Goal: Information Seeking & Learning: Understand process/instructions

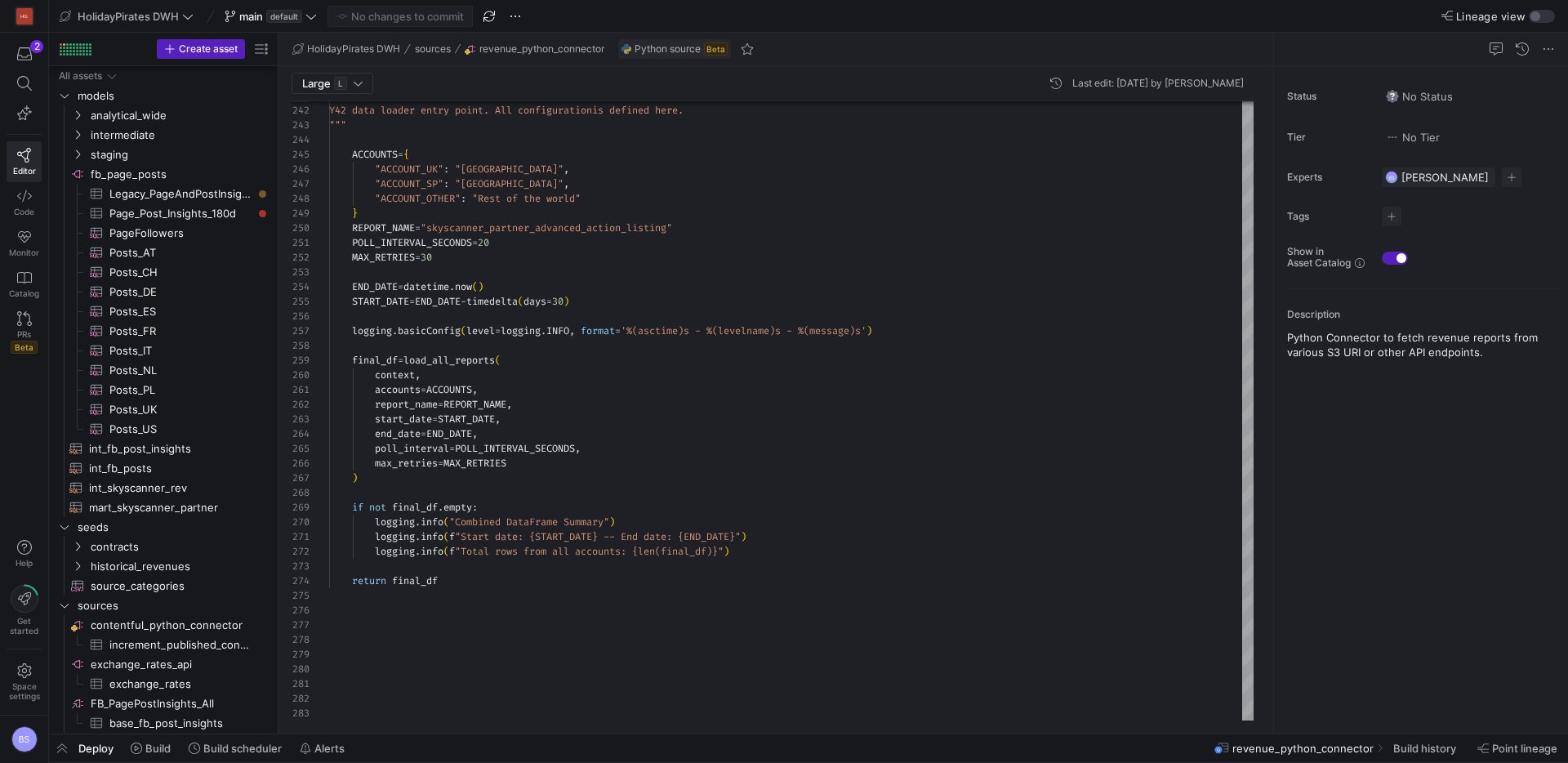
scroll to position [147, 0]
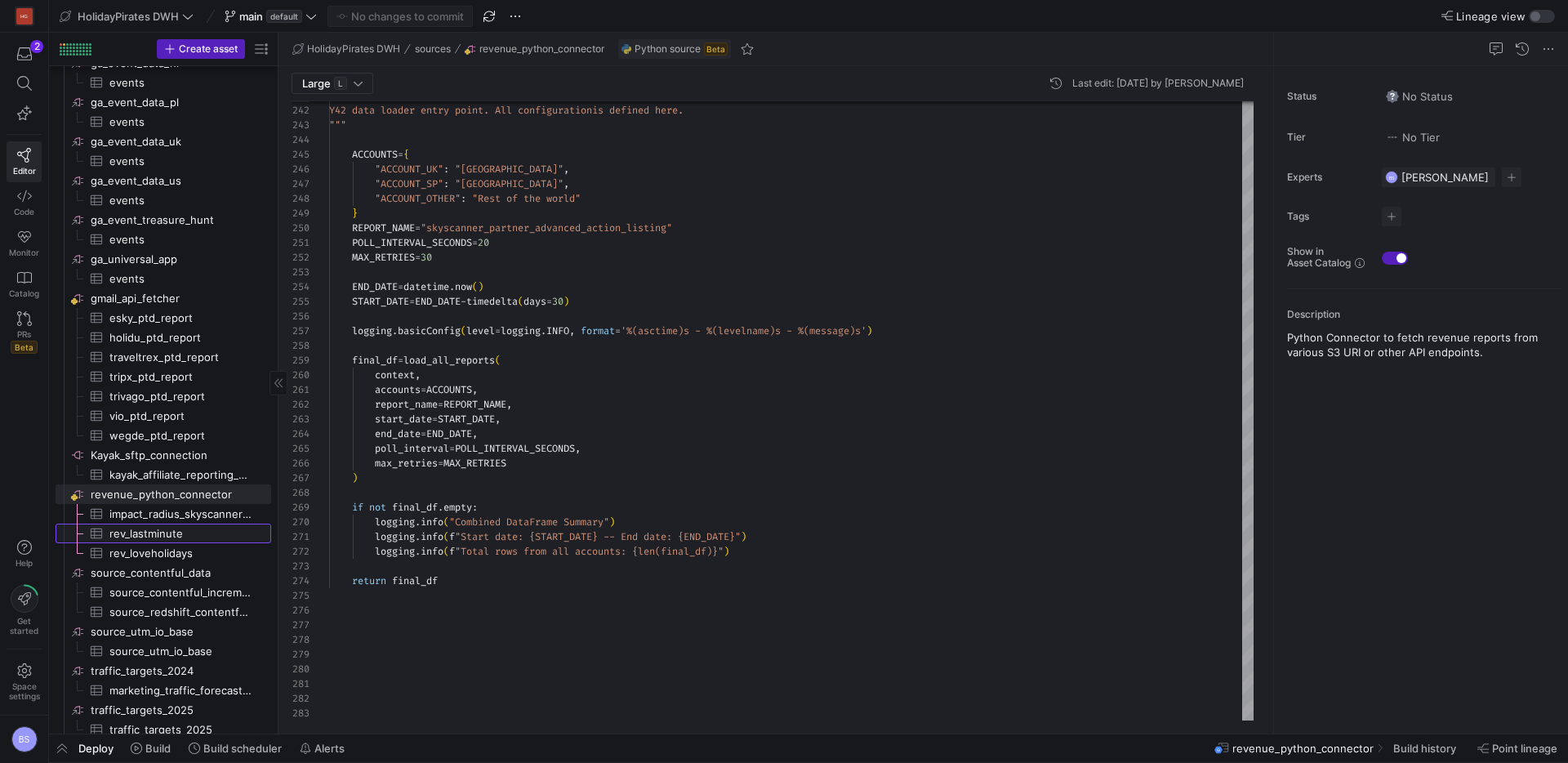
click at [192, 533] on span "rev_lastminute​​​​​​​​​" at bounding box center [181, 533] width 143 height 19
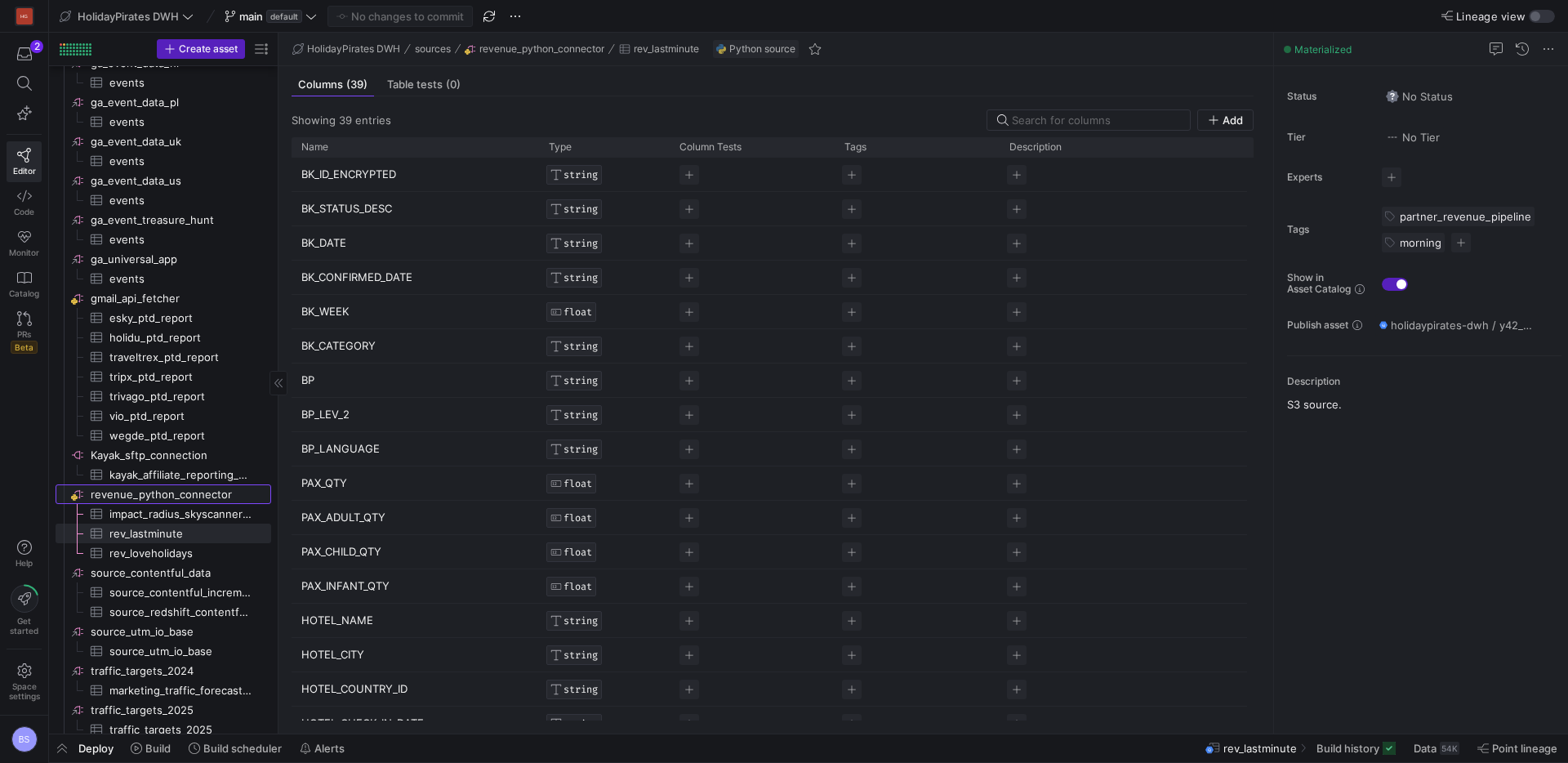
click at [191, 498] on span "revenue_python_connector​​​​​​​​" at bounding box center [179, 494] width 178 height 19
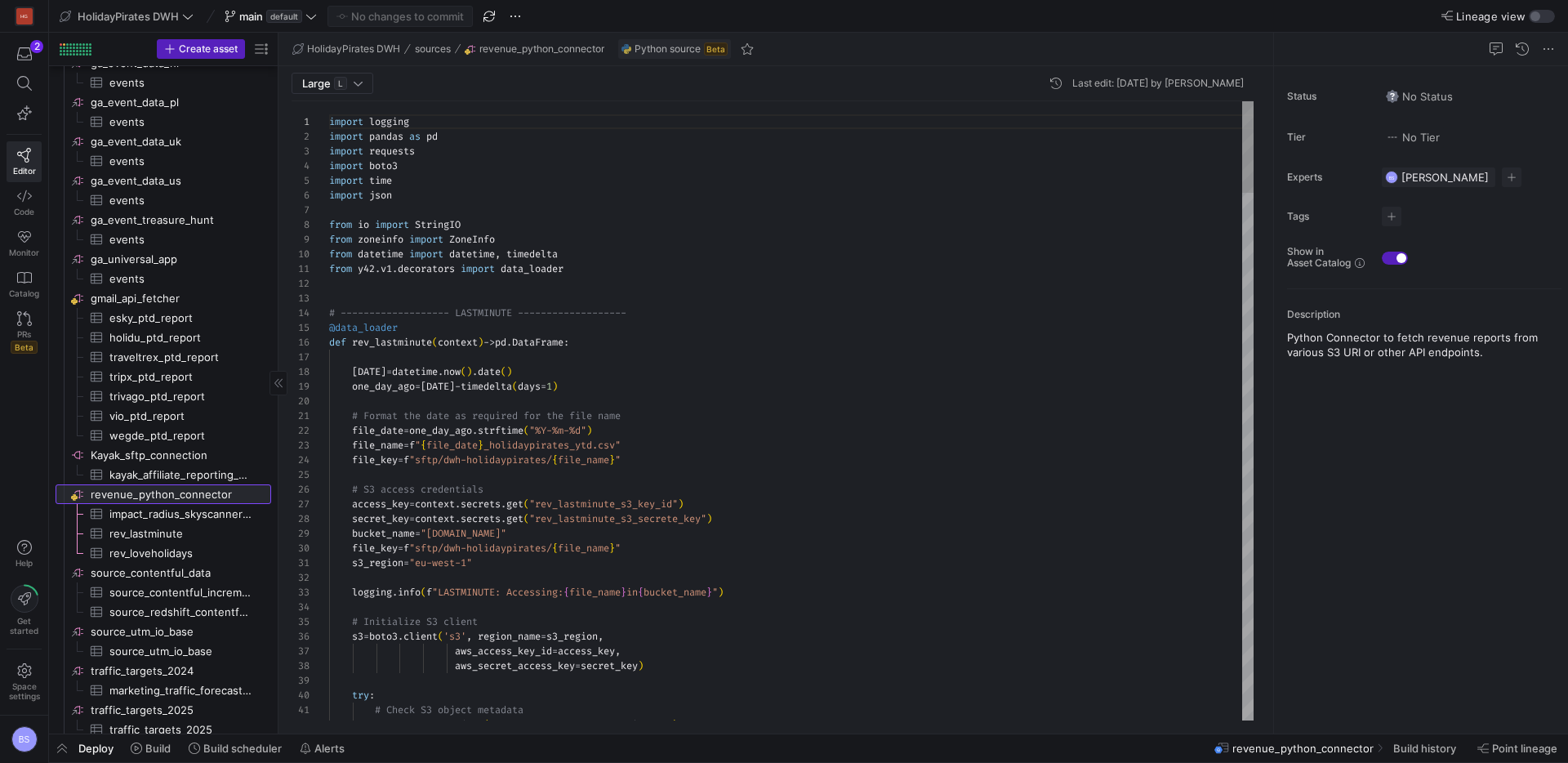
scroll to position [147, 0]
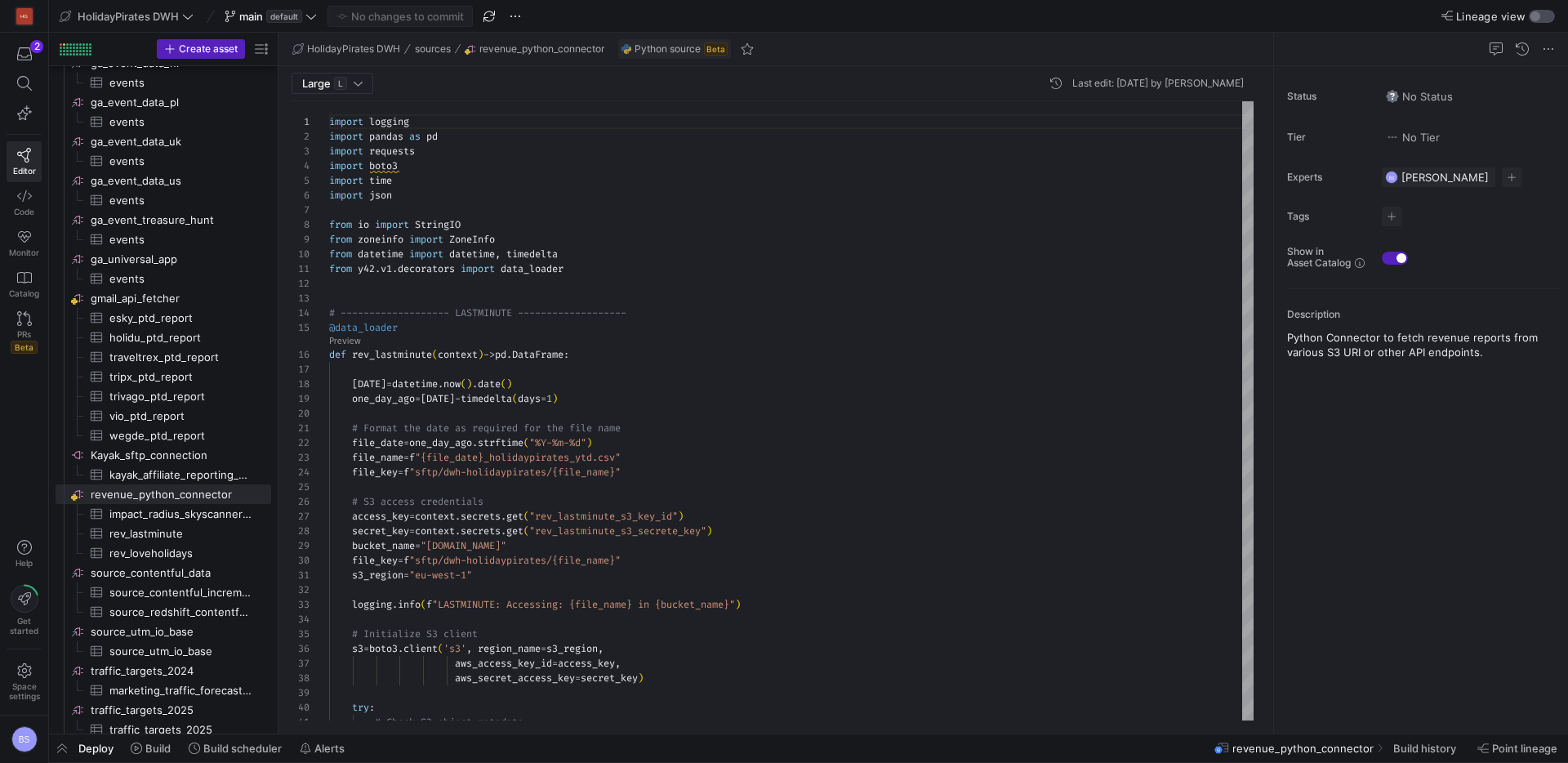
click at [1535, 19] on div "button" at bounding box center [1535, 16] width 10 height 10
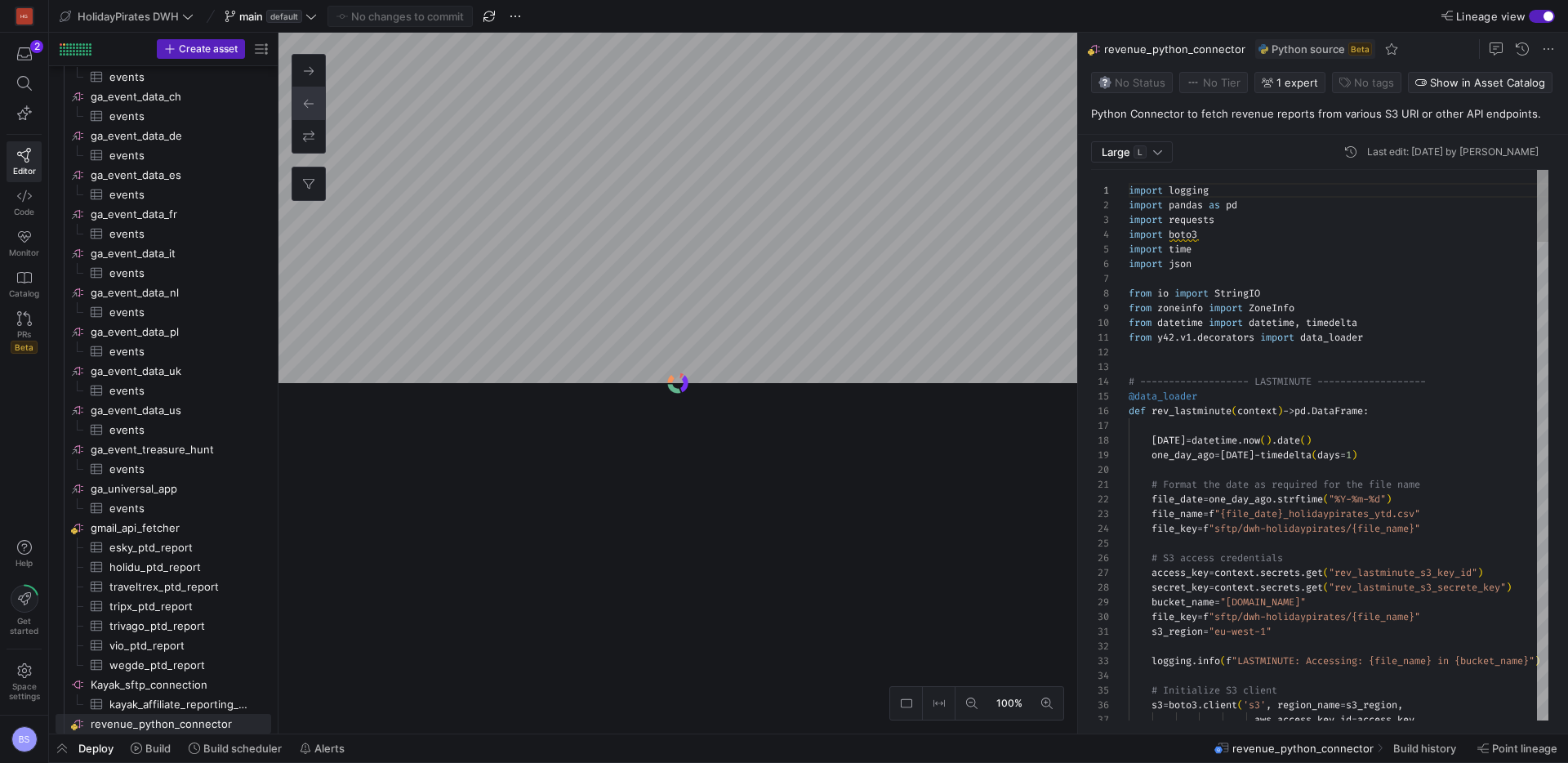
scroll to position [147, 0]
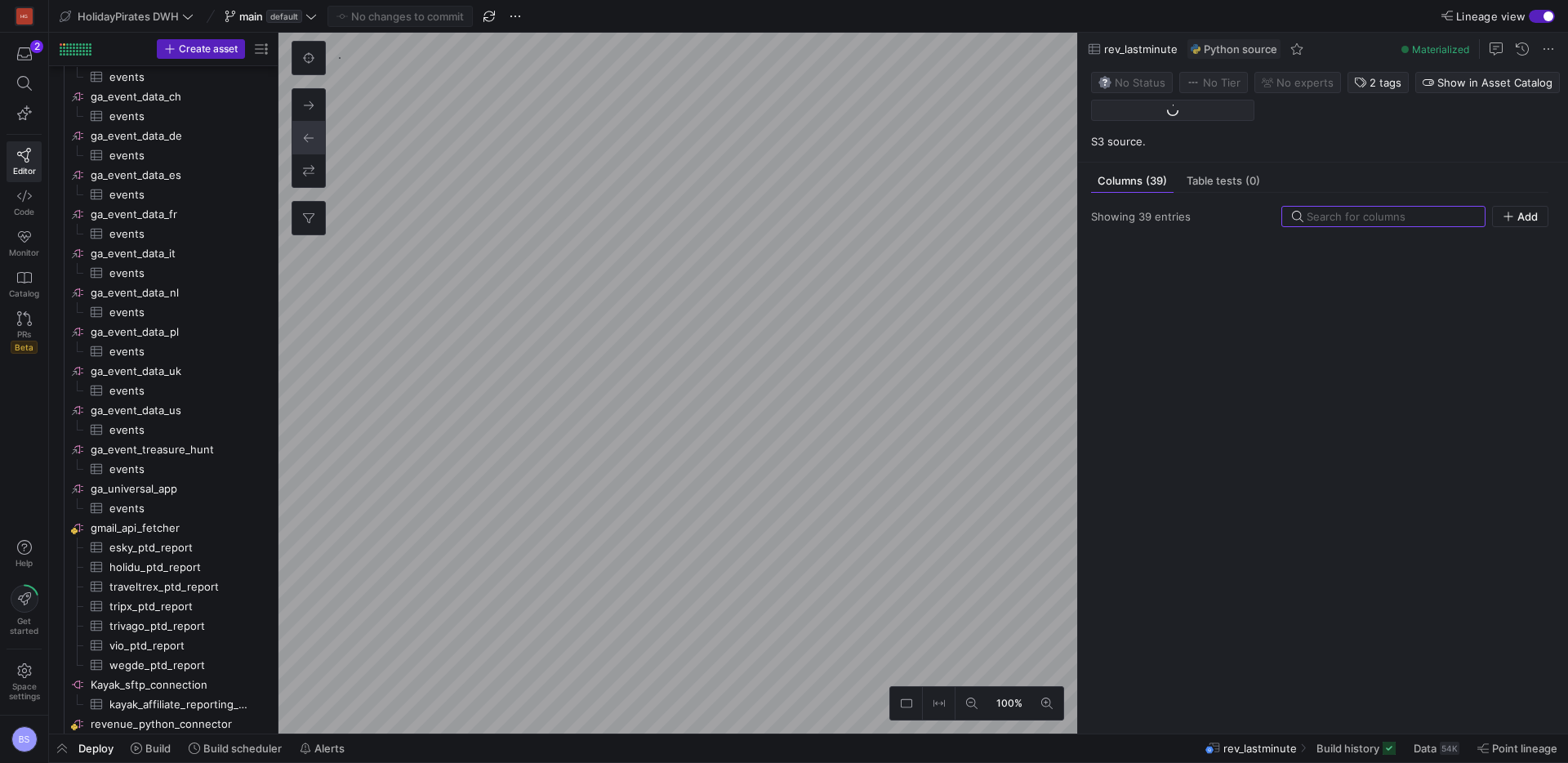
scroll to position [725, 0]
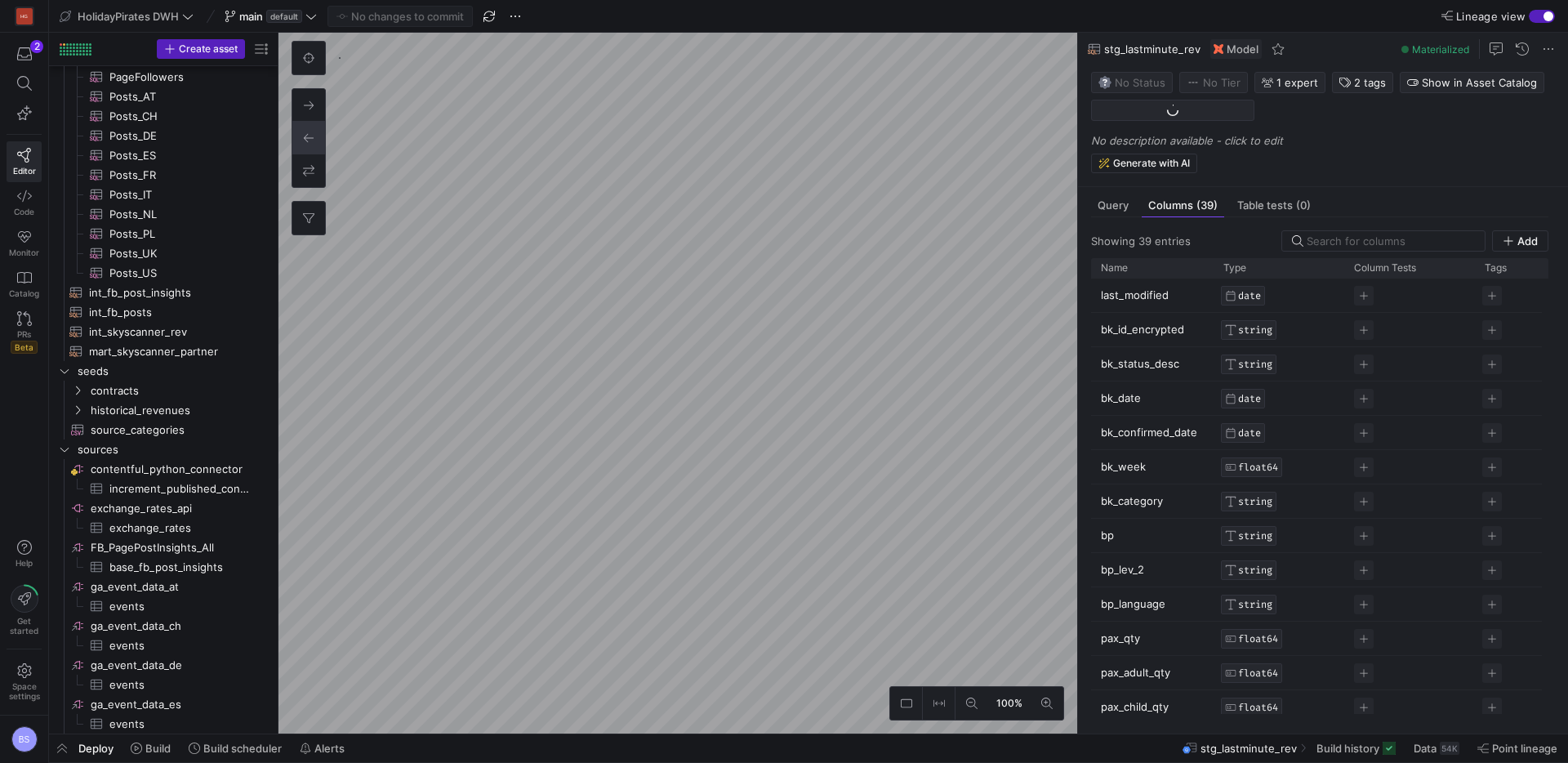
scroll to position [235, 0]
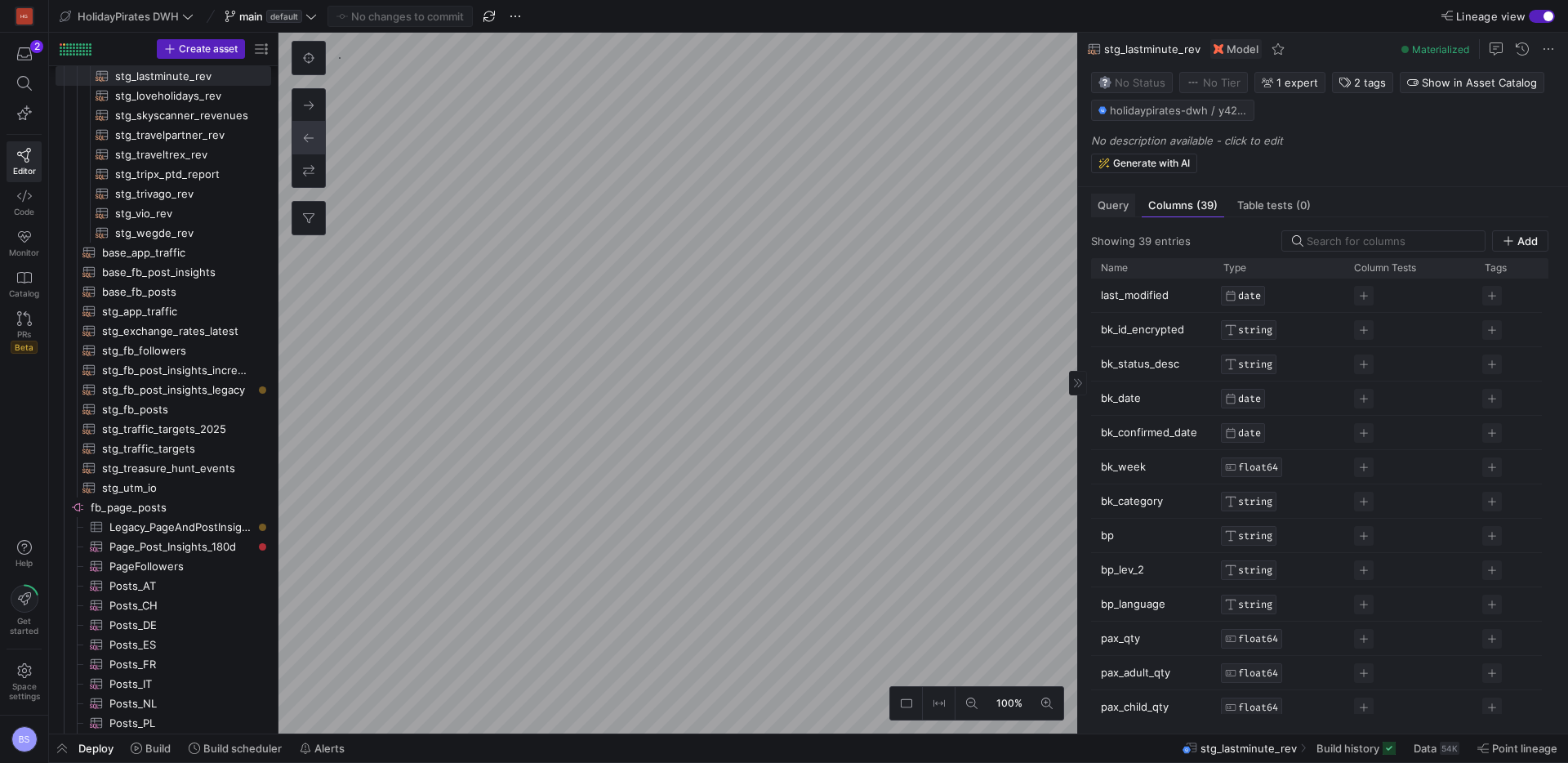
click at [1118, 208] on span "Query" at bounding box center [1113, 205] width 31 height 10
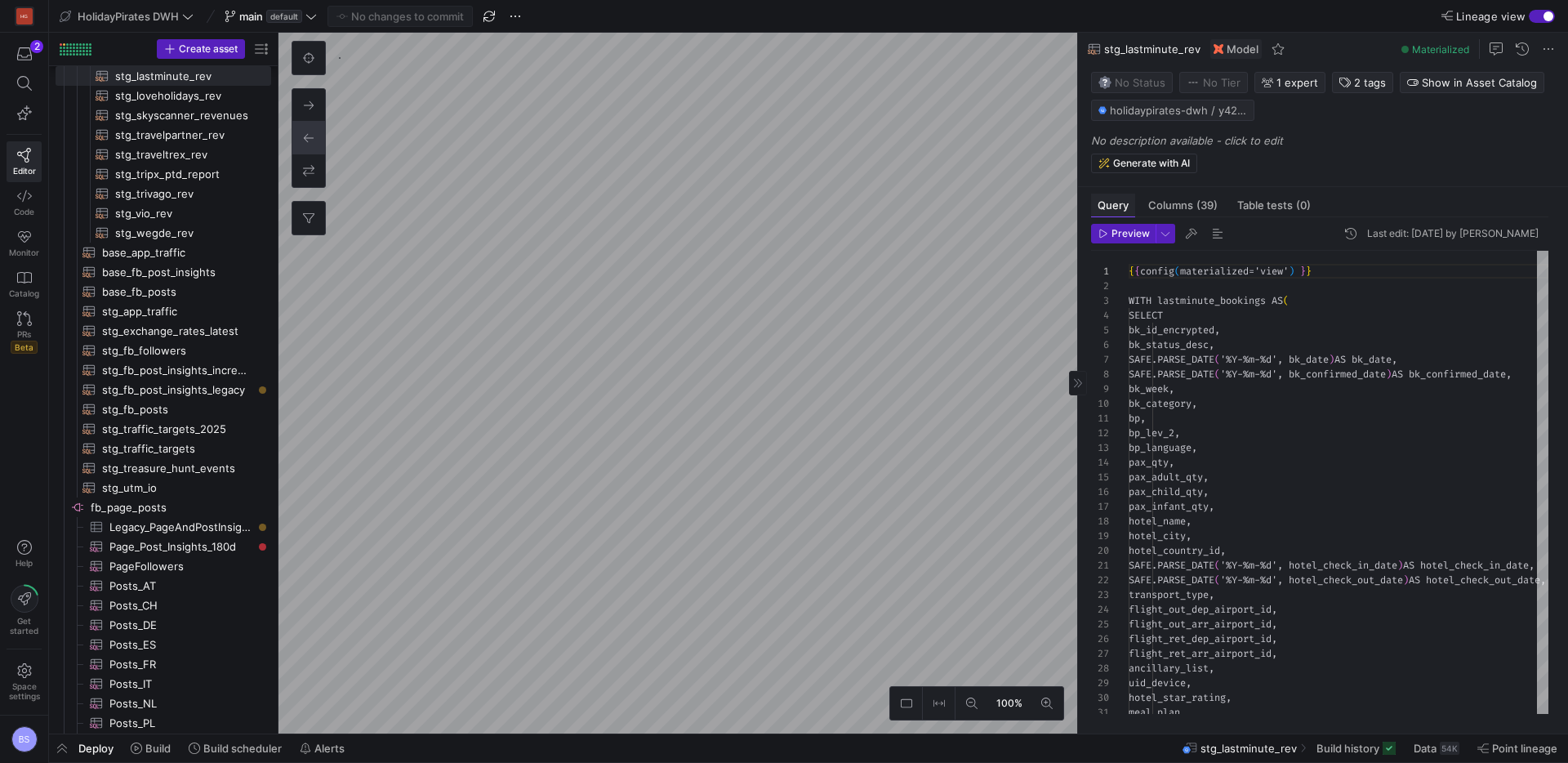
scroll to position [147, 0]
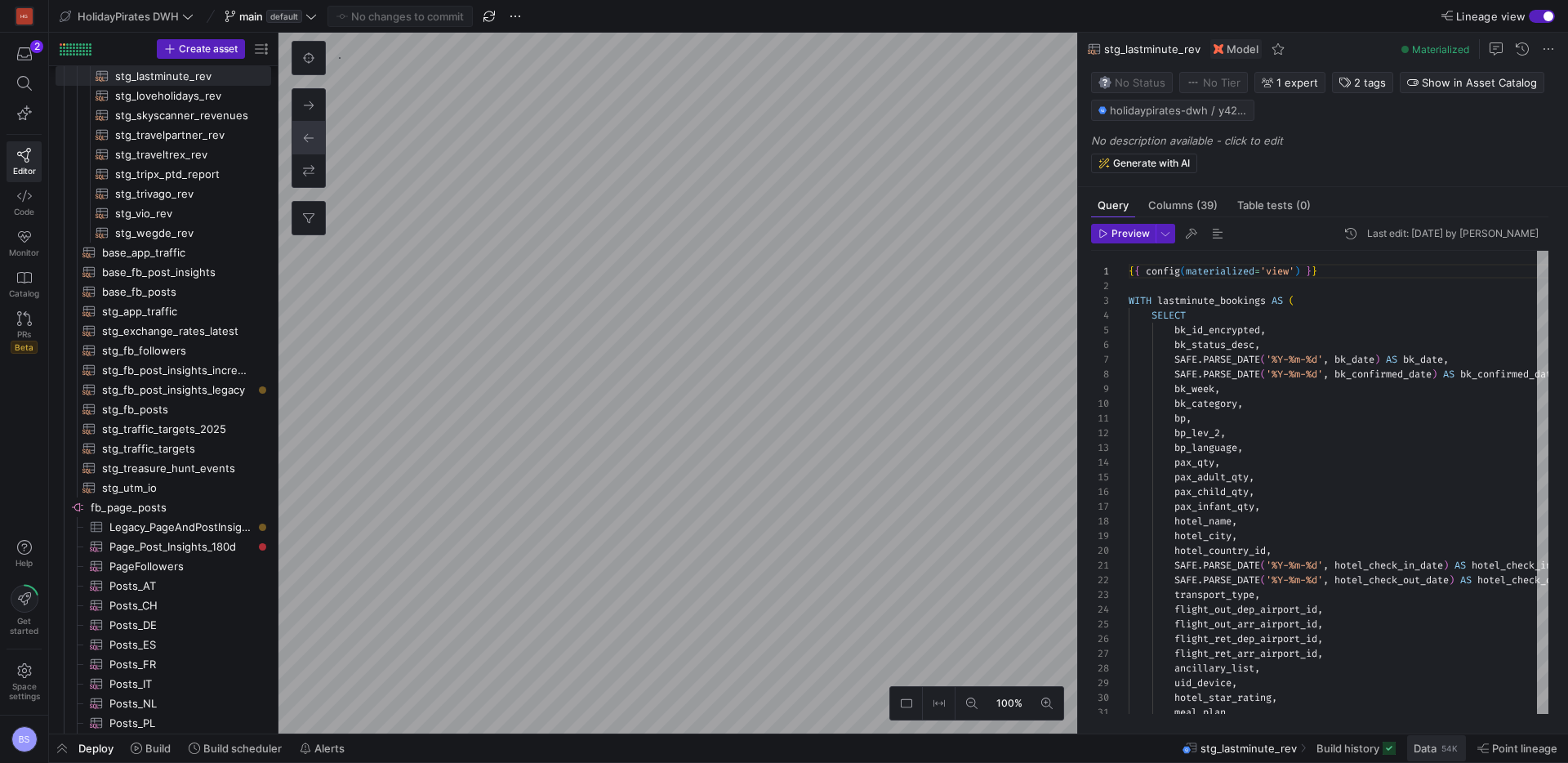
click at [1415, 753] on span "Data" at bounding box center [1425, 748] width 23 height 13
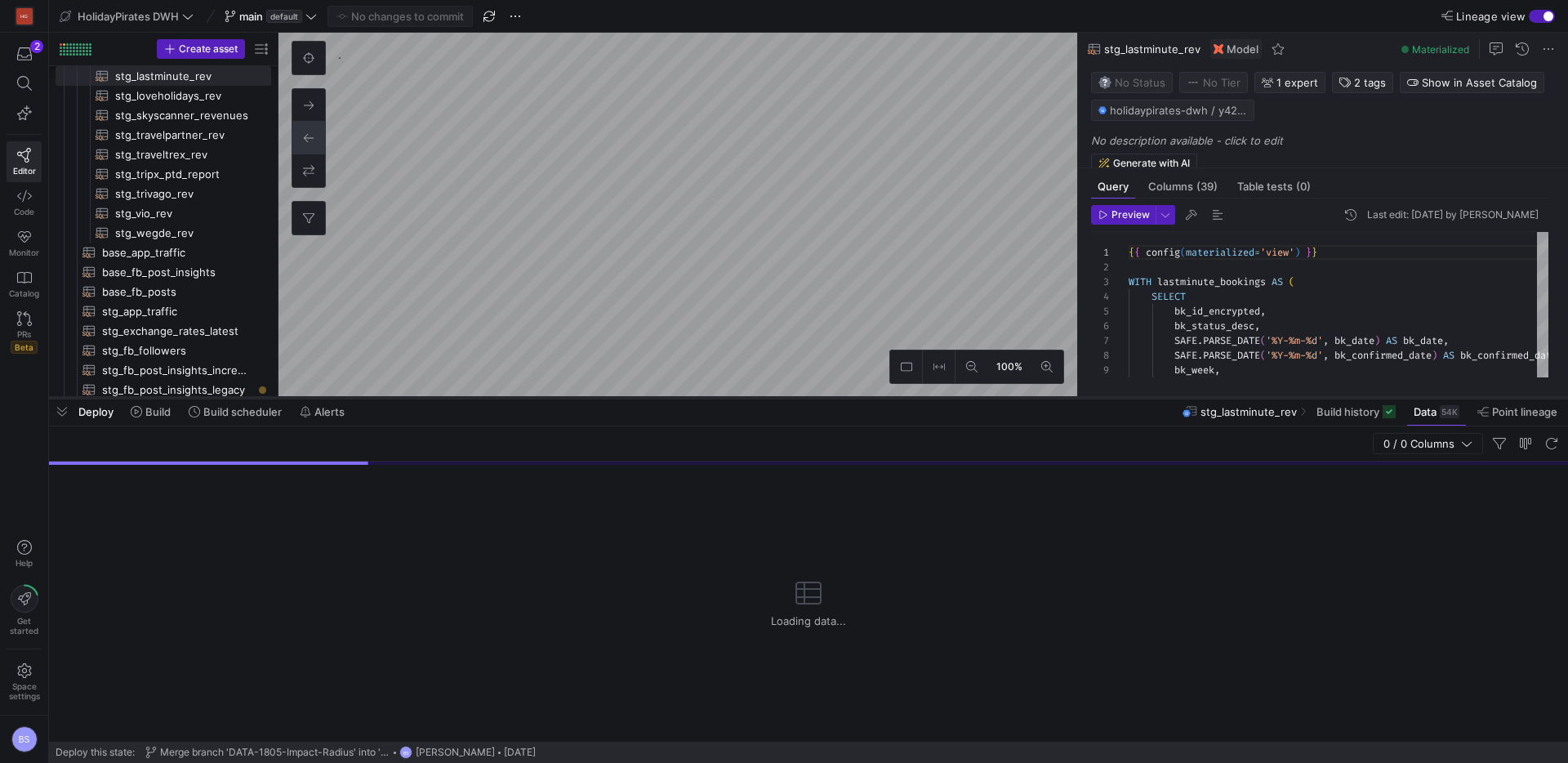
drag, startPoint x: 752, startPoint y: 464, endPoint x: 770, endPoint y: 393, distance: 73.2
click at [770, 395] on div at bounding box center [809, 397] width 1519 height 7
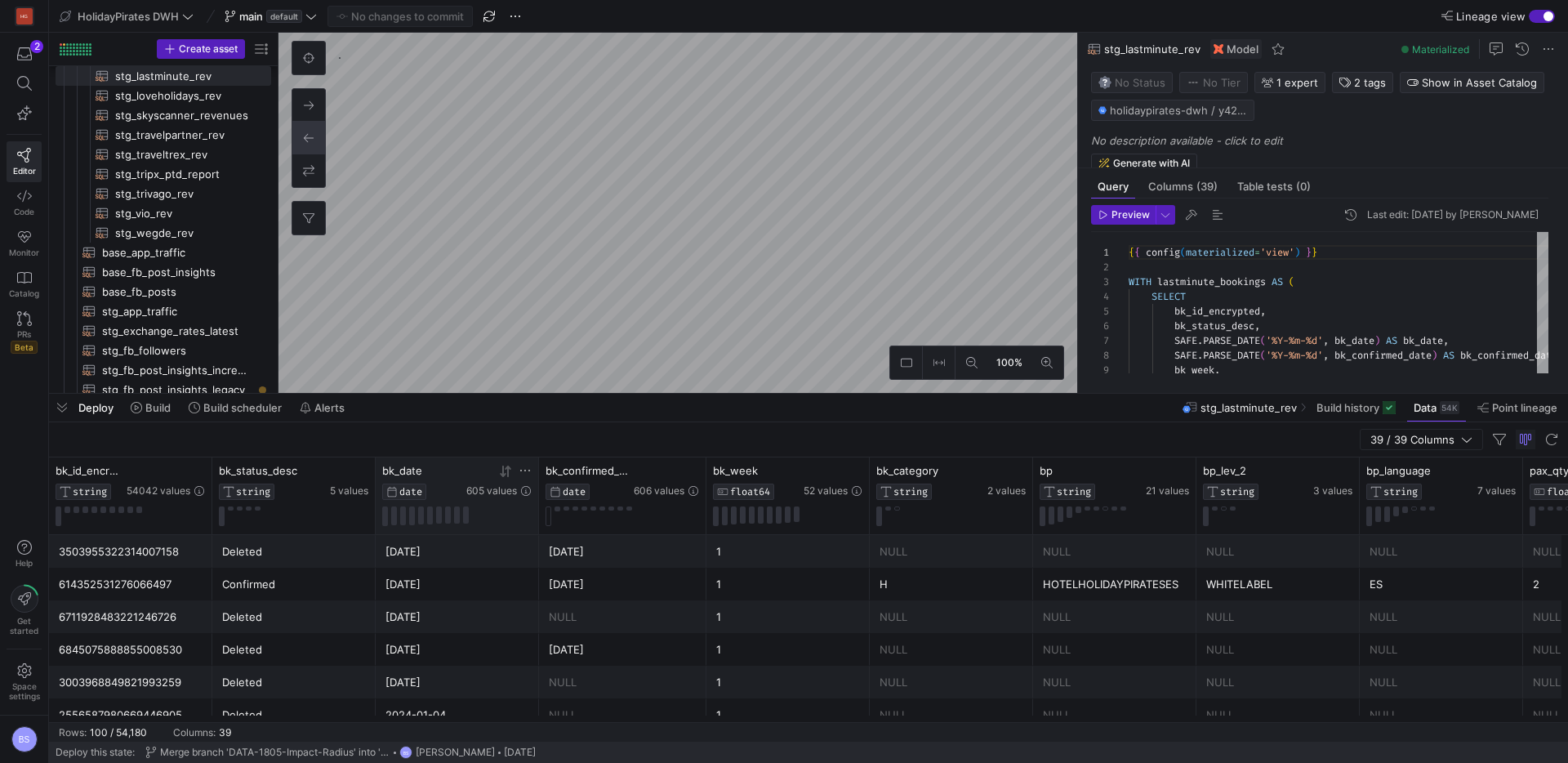
click at [509, 475] on icon at bounding box center [505, 471] width 13 height 13
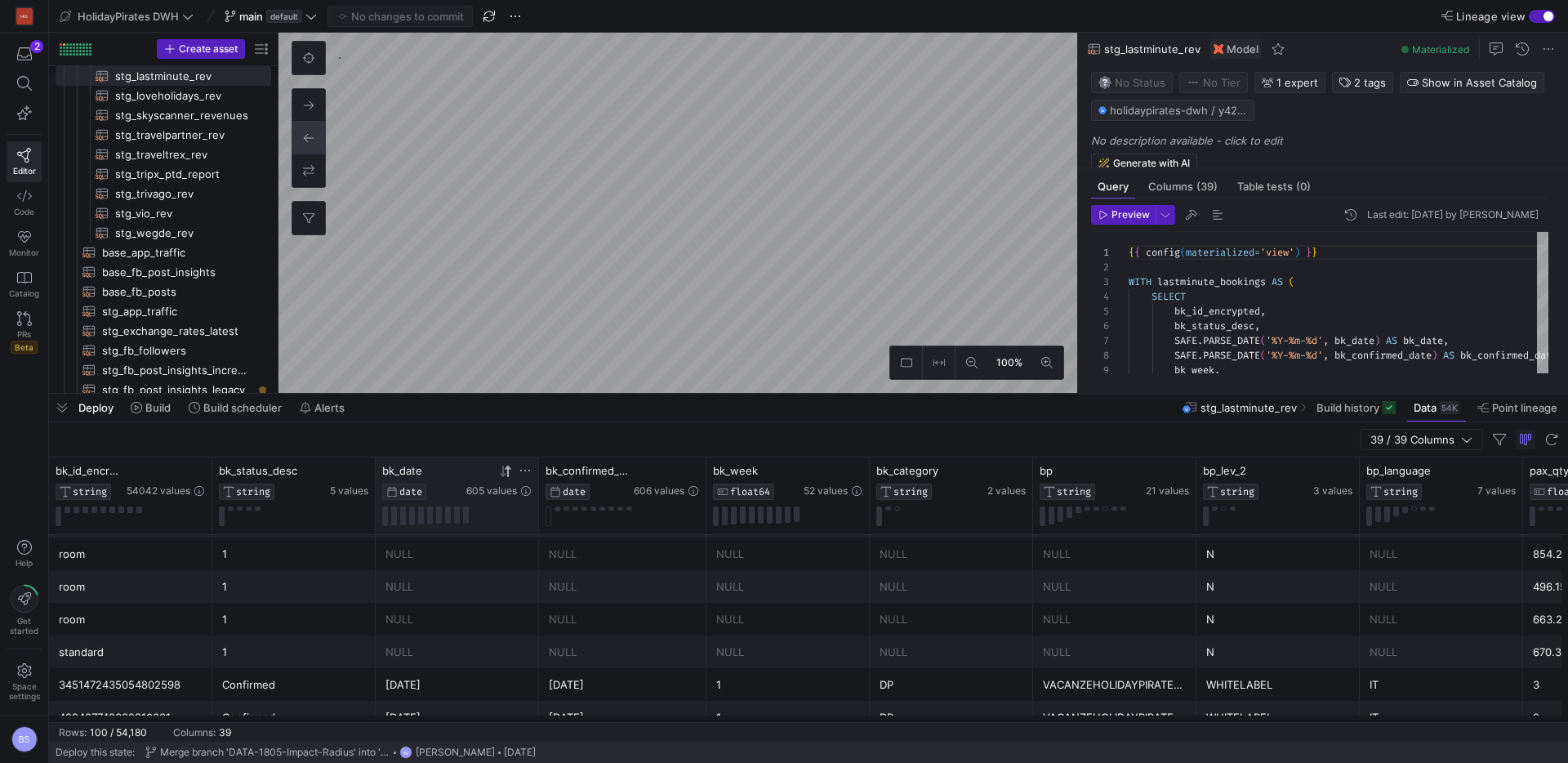
scroll to position [33, 0]
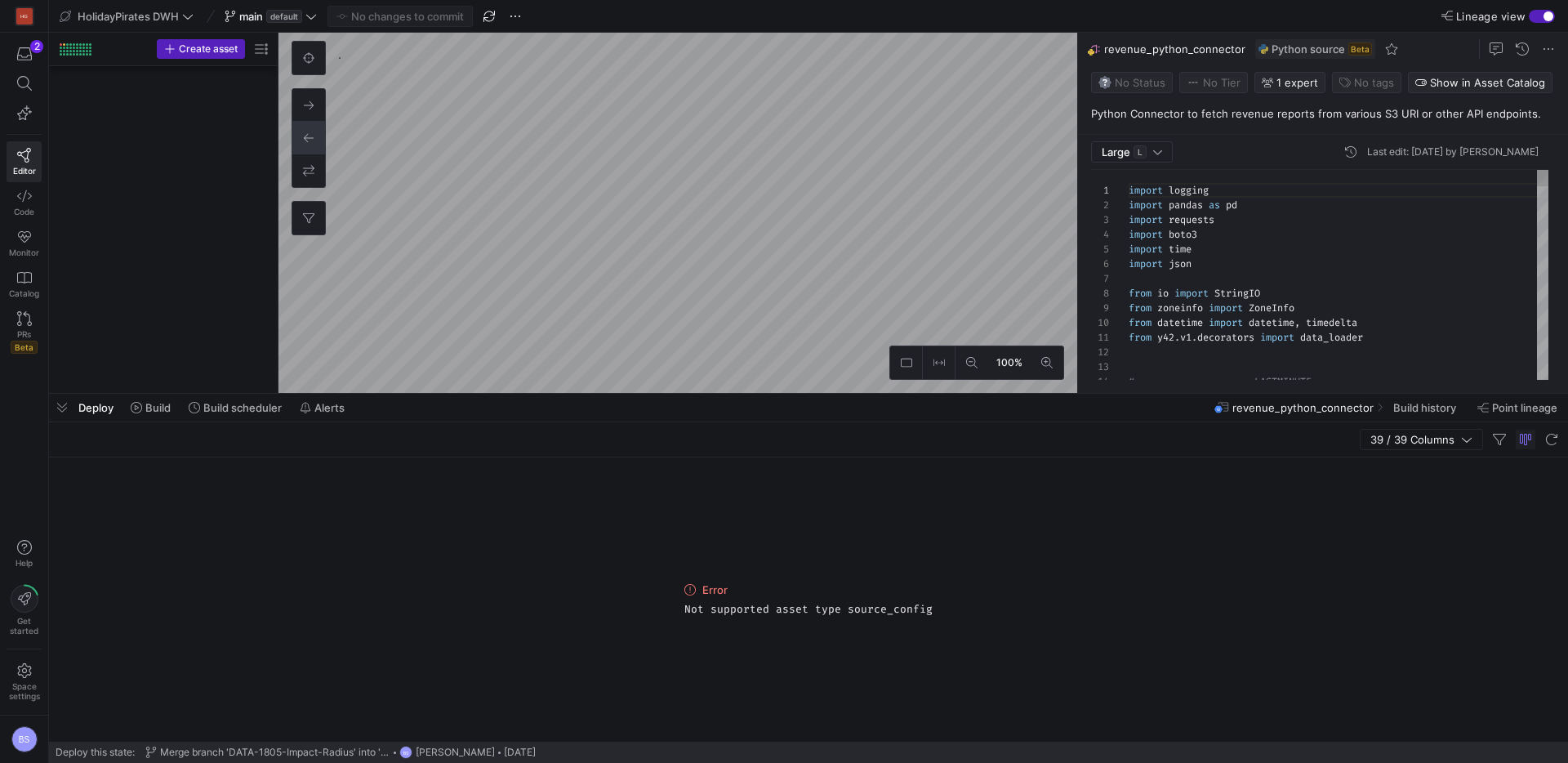
scroll to position [1594, 0]
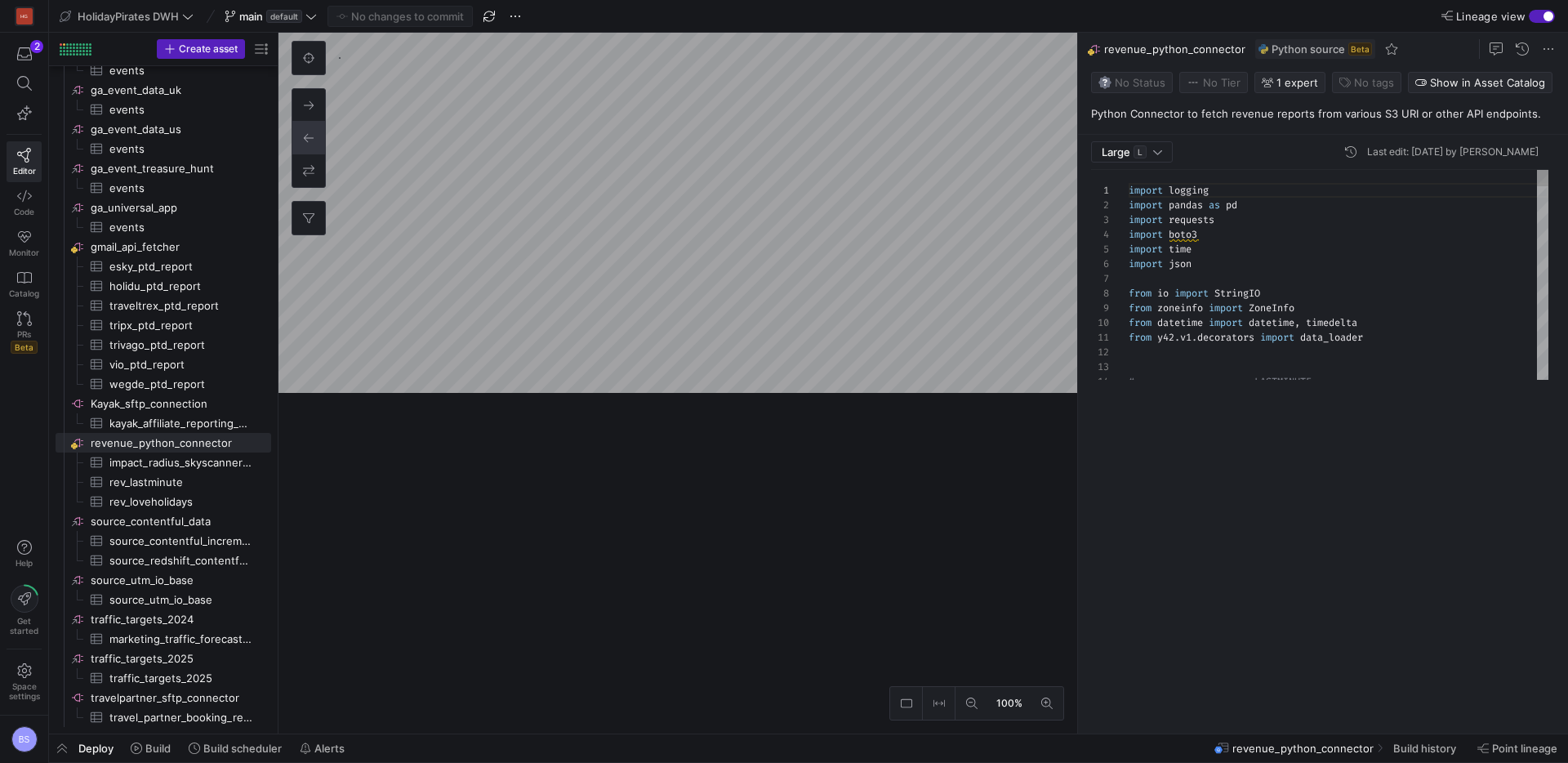
scroll to position [1528, 0]
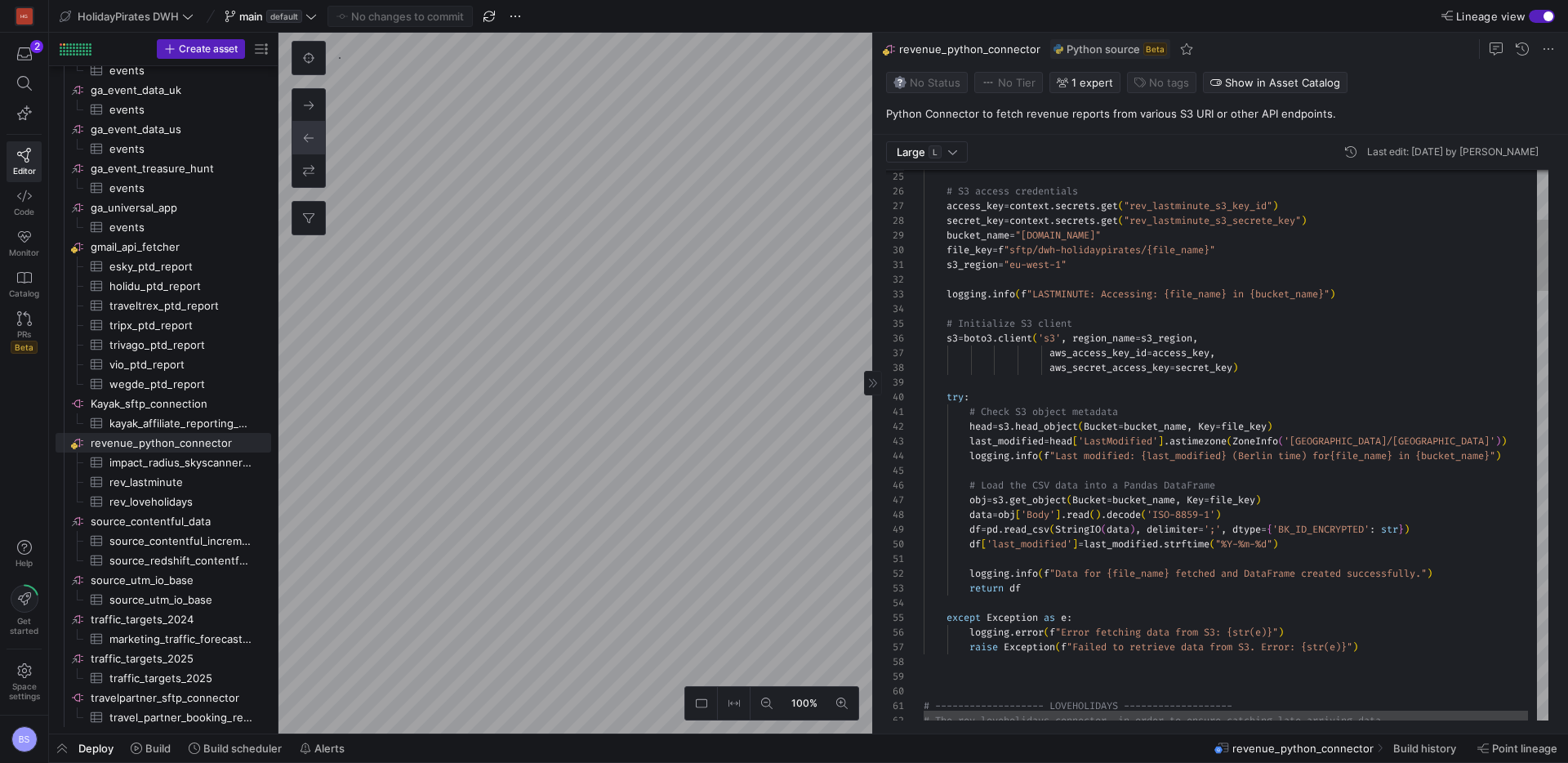
drag, startPoint x: 1078, startPoint y: 410, endPoint x: 948, endPoint y: 396, distance: 130.8
click at [872, 404] on div at bounding box center [872, 382] width 1 height 701
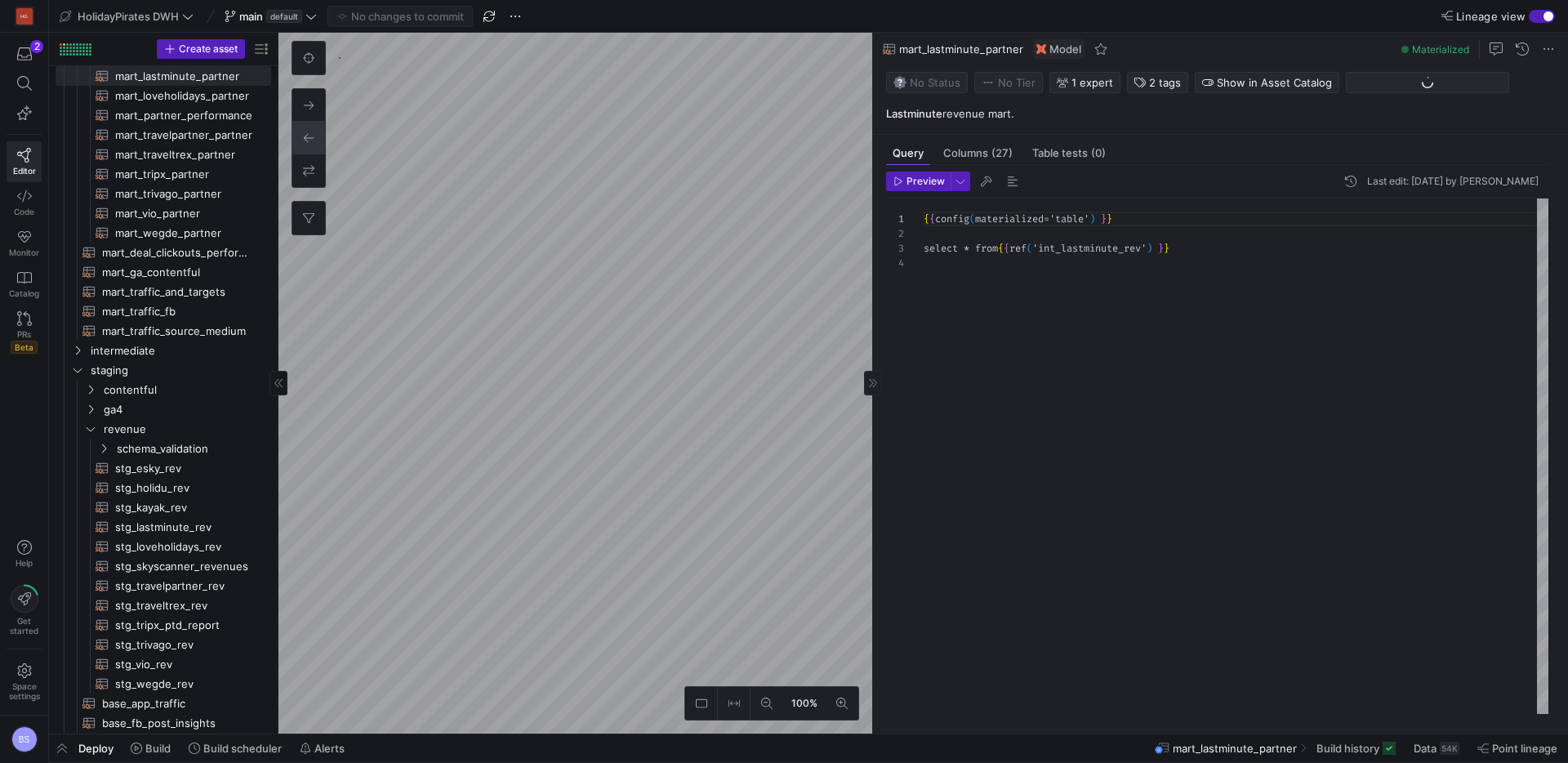
scroll to position [44, 0]
click at [972, 153] on span "Columns (27)" at bounding box center [978, 153] width 70 height 10
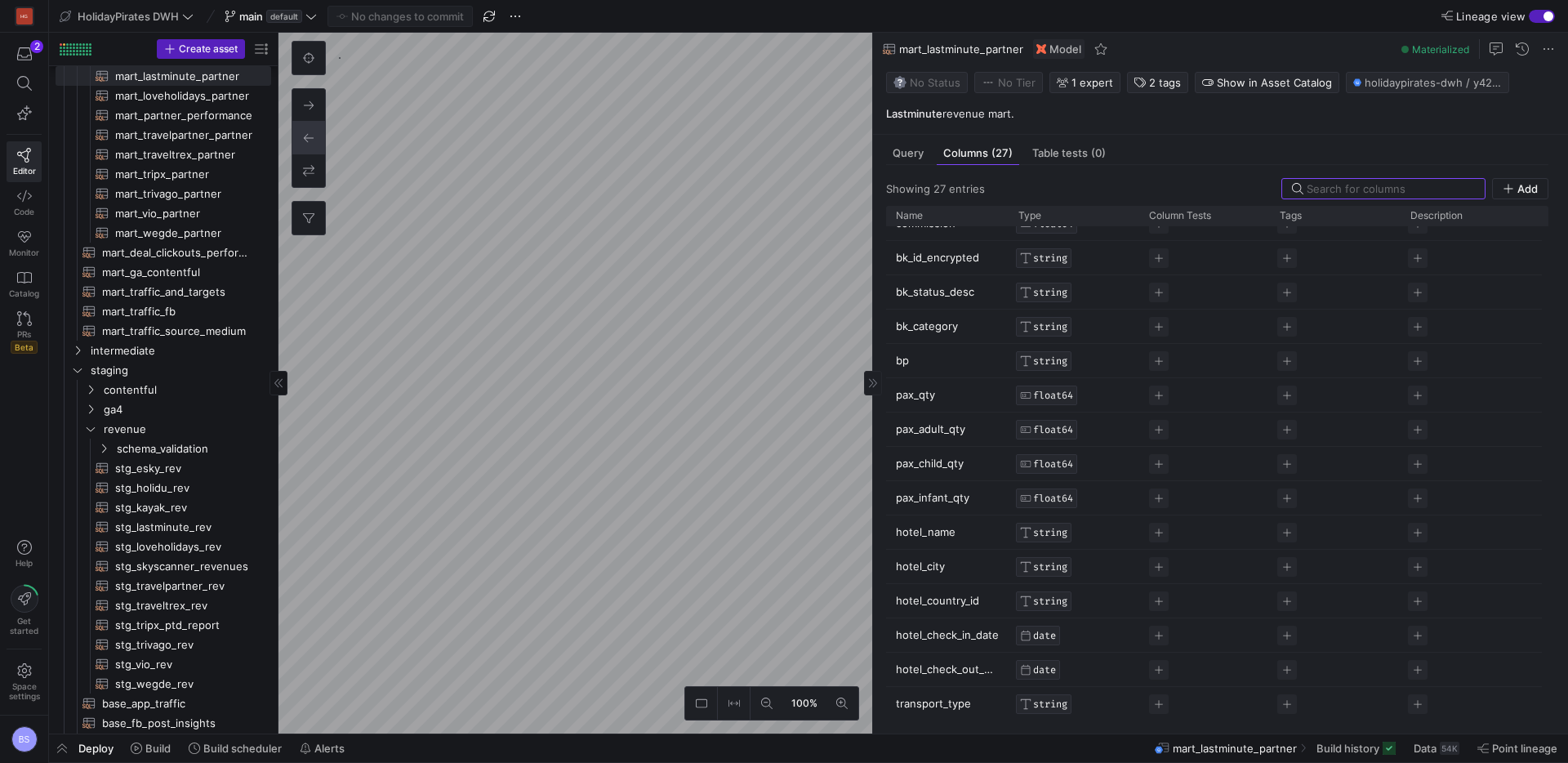
scroll to position [0, 0]
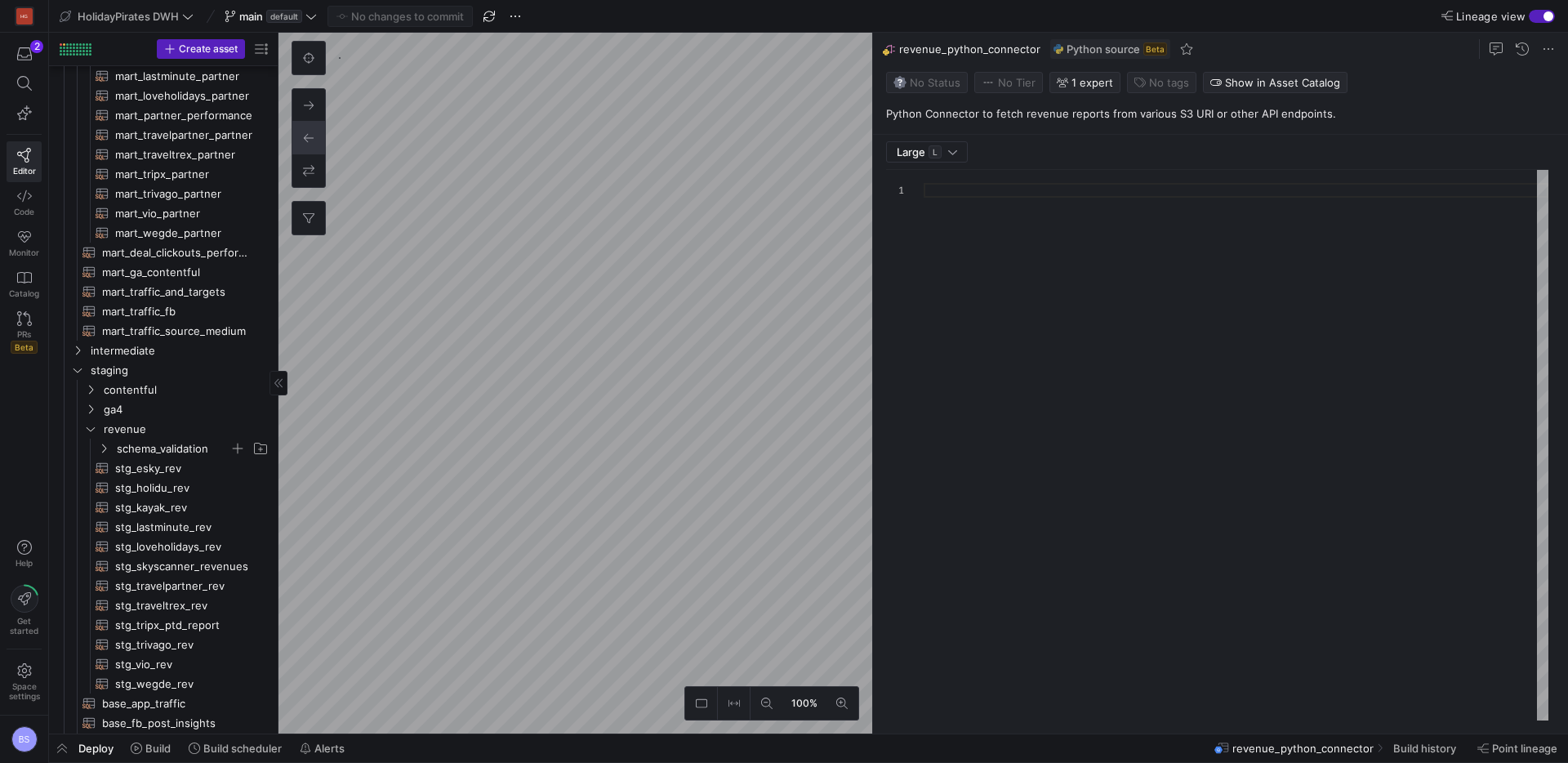
type textarea "import logging import pandas as pd import requests import boto3 import time imp…"
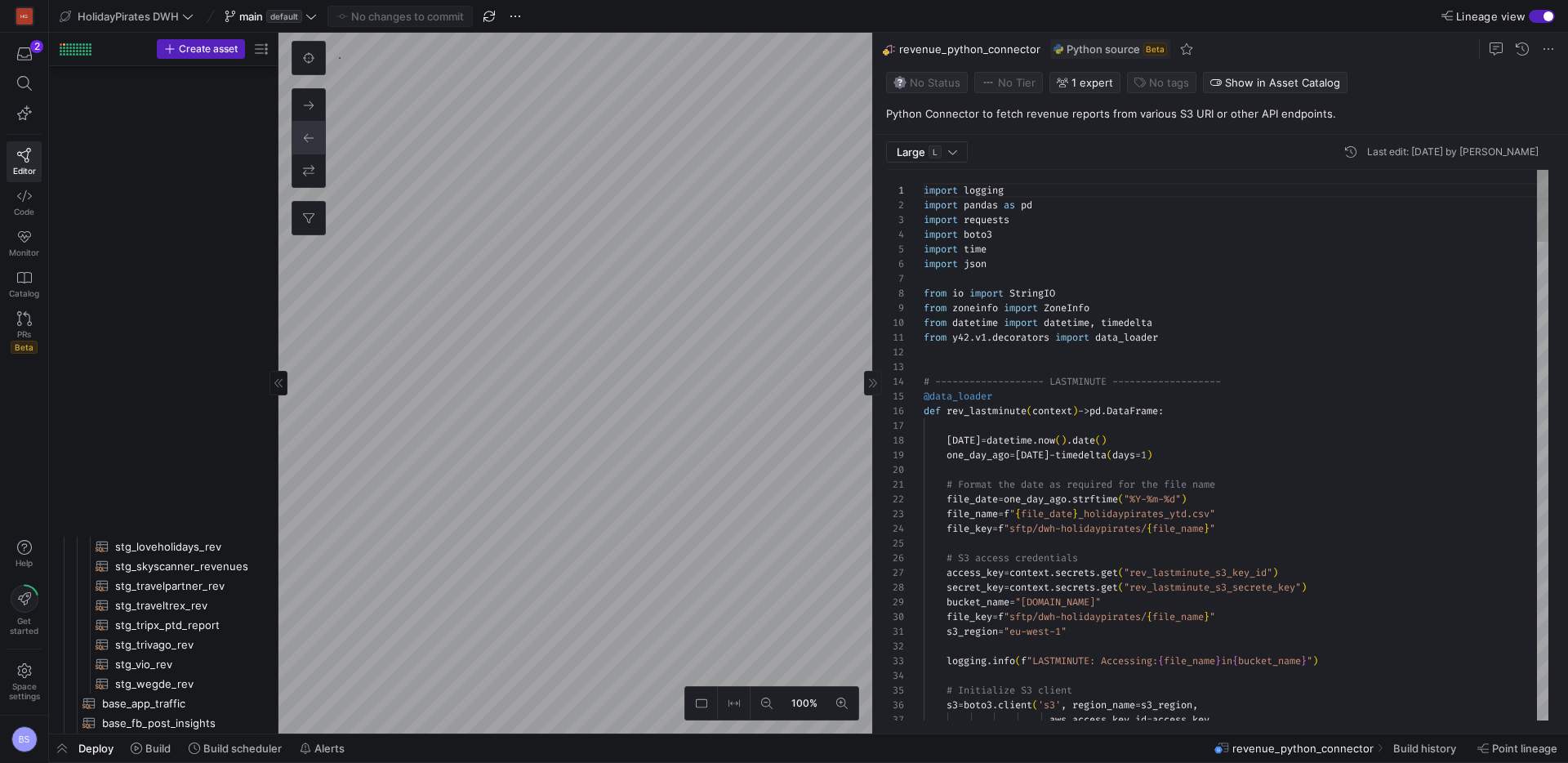
scroll to position [1606, 0]
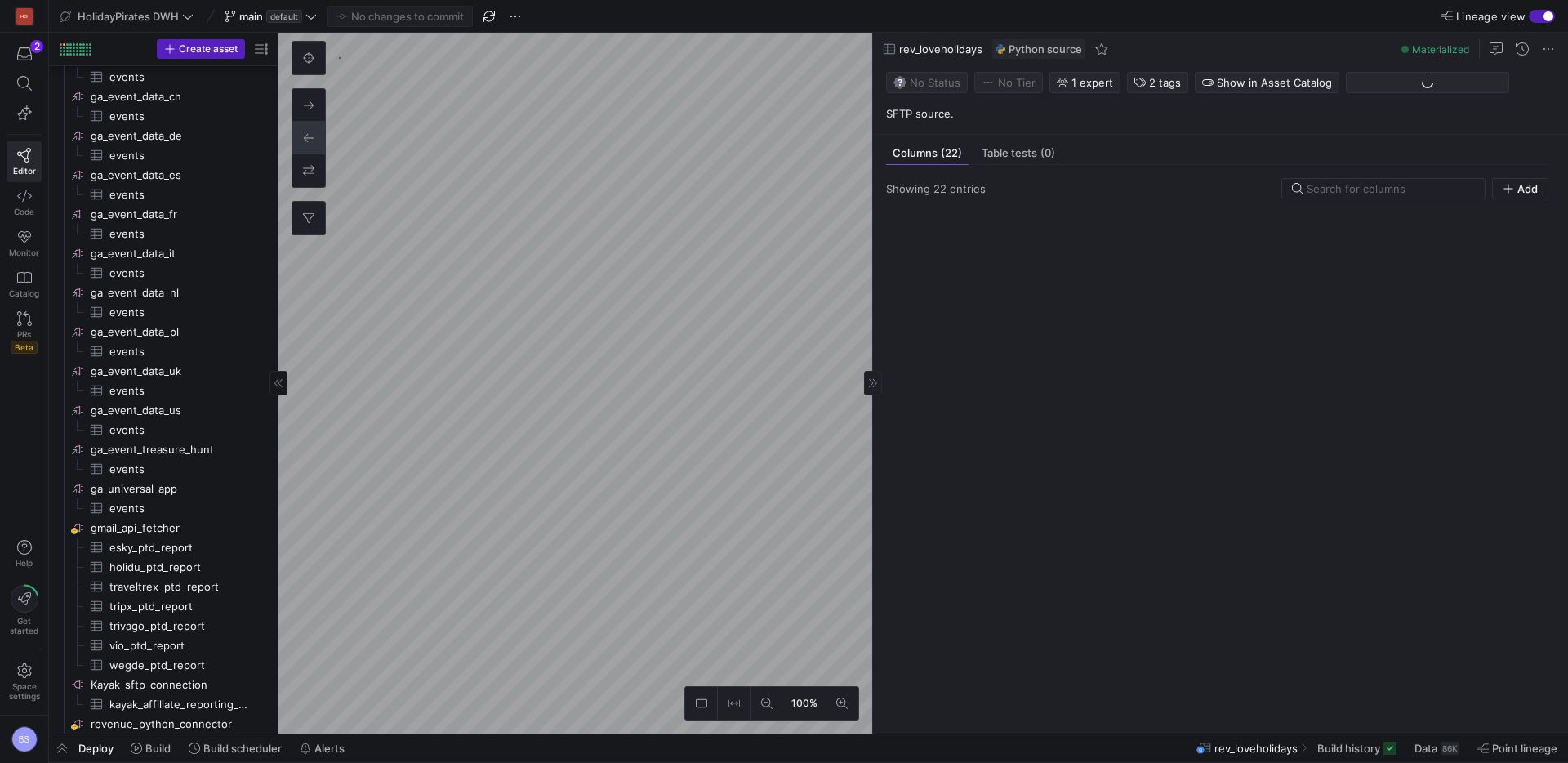
scroll to position [1666, 0]
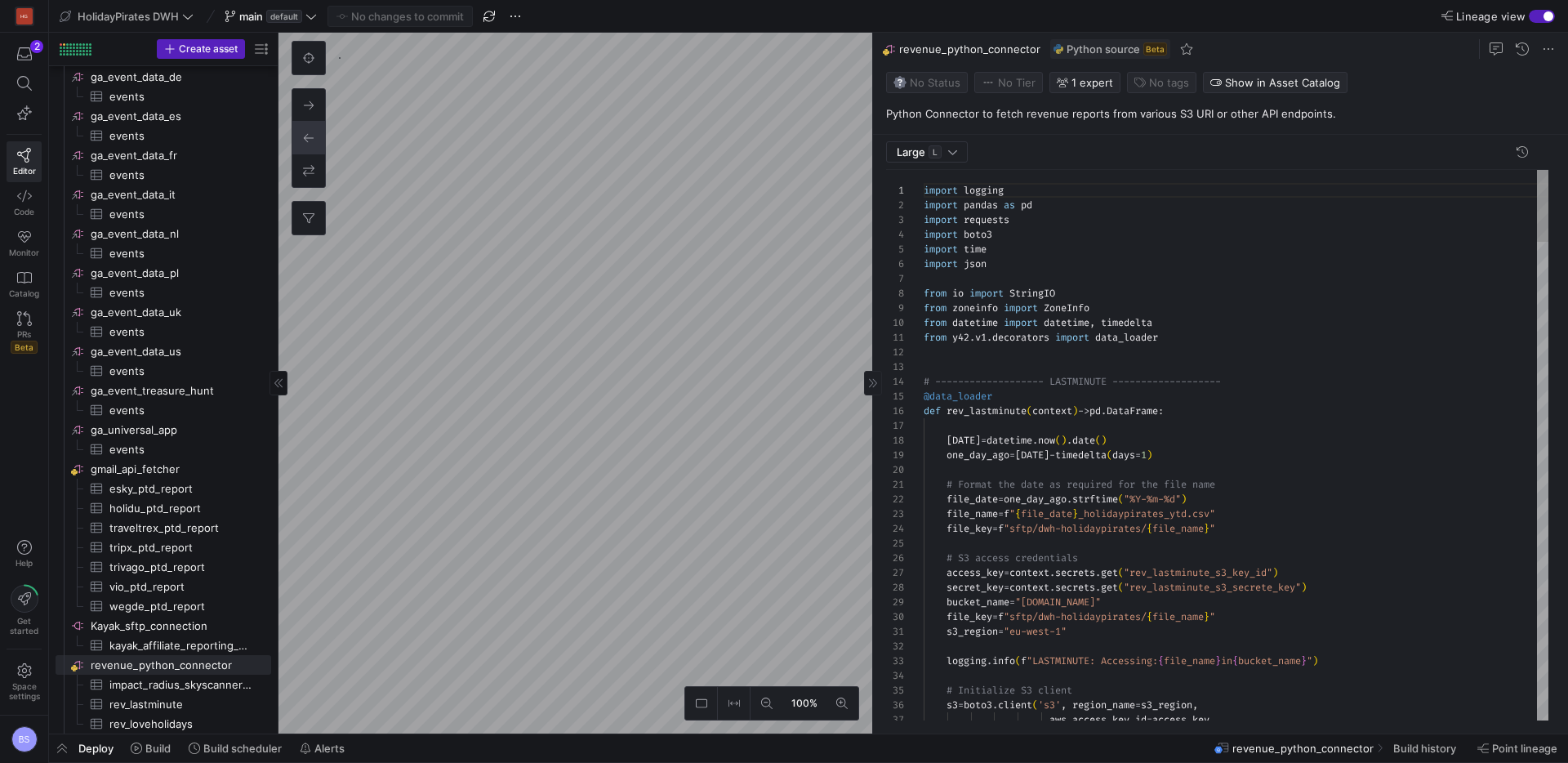
scroll to position [147, 0]
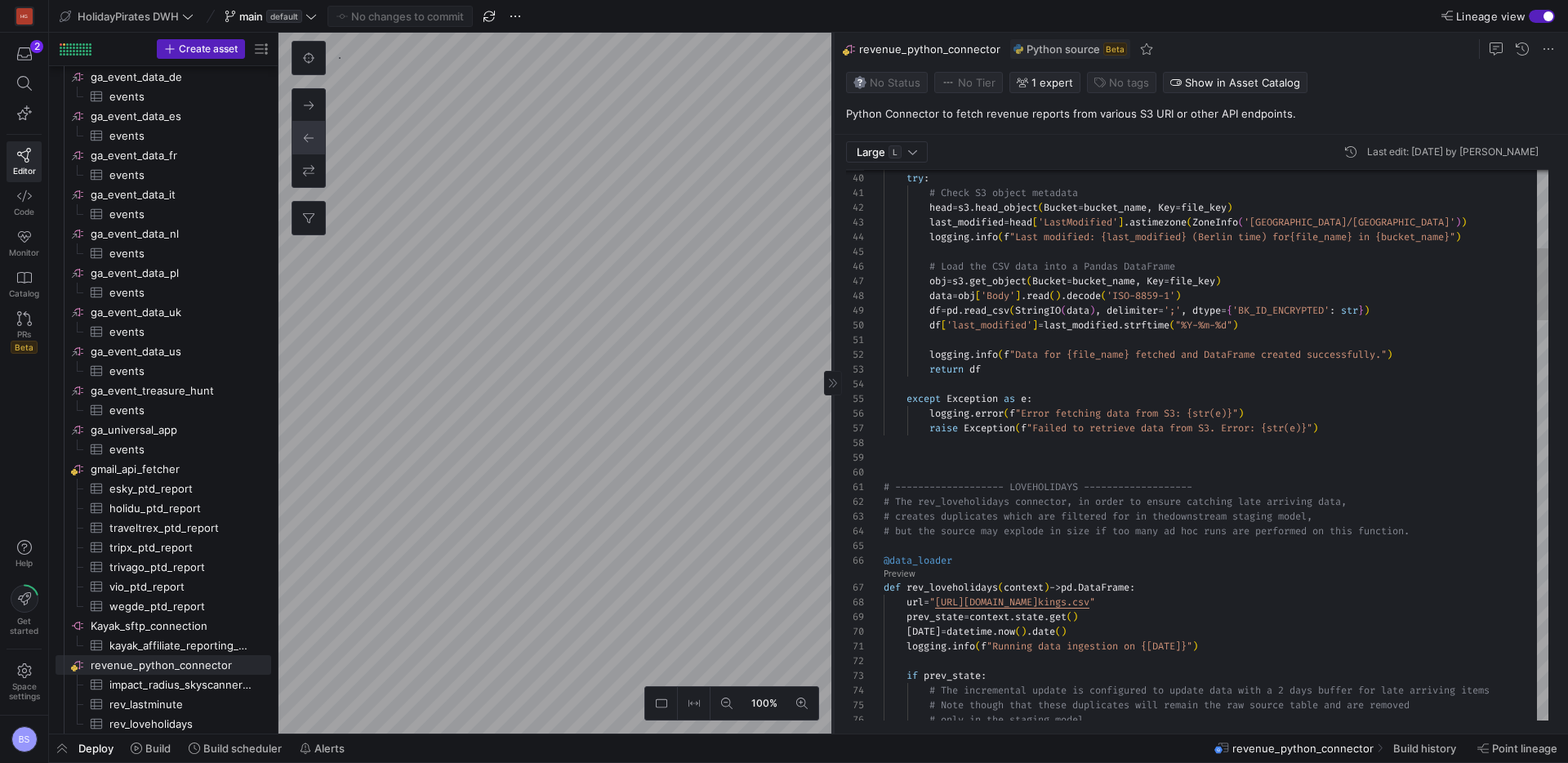
click at [681, 329] on as-split "100% 0 Large L Last edit: [DATE] by [PERSON_NAME] 39 40 41 42 43 44 45 46 47 48…" at bounding box center [923, 382] width 1290 height 701
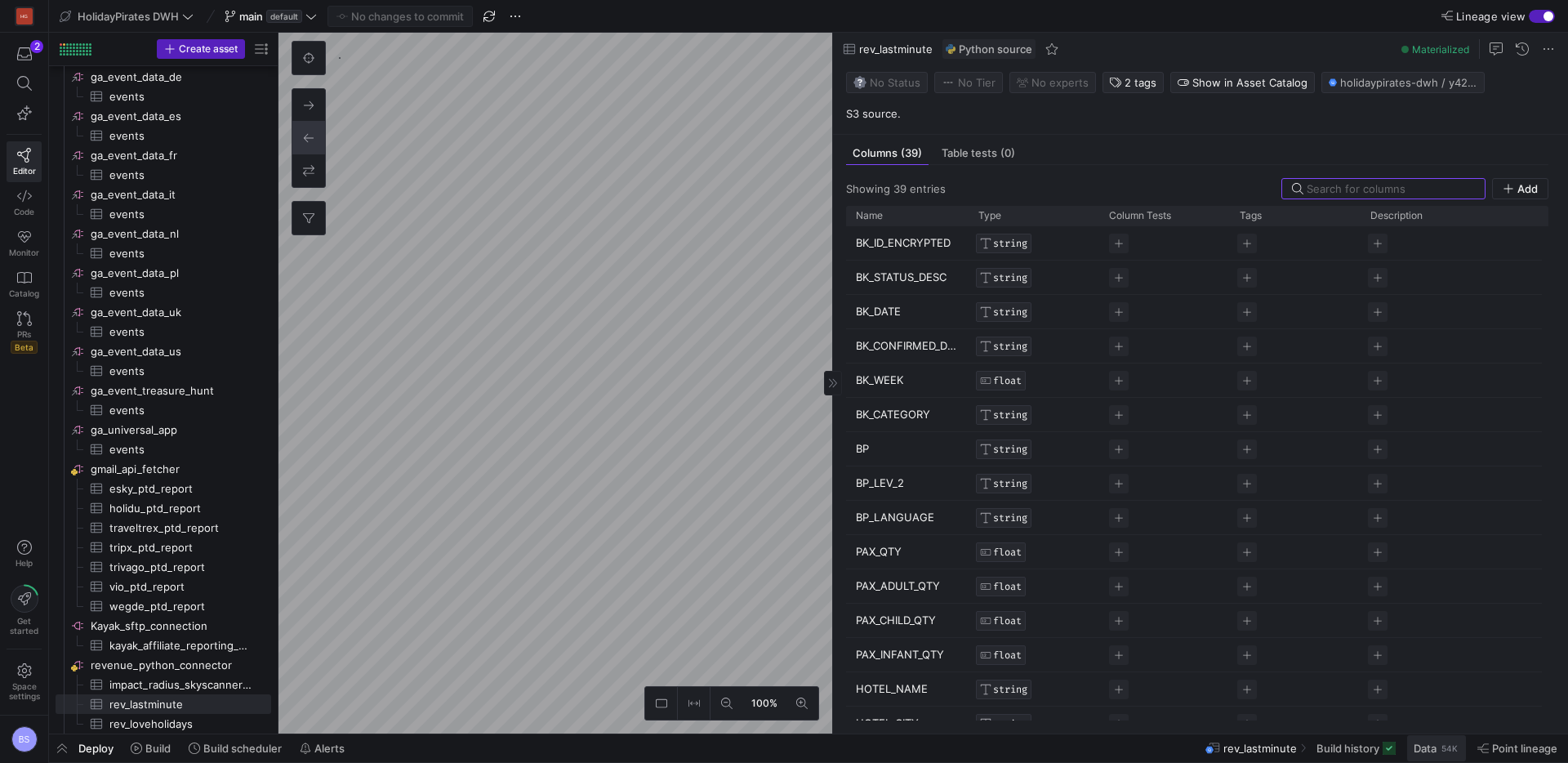
click at [1415, 752] on span "Data" at bounding box center [1425, 748] width 23 height 13
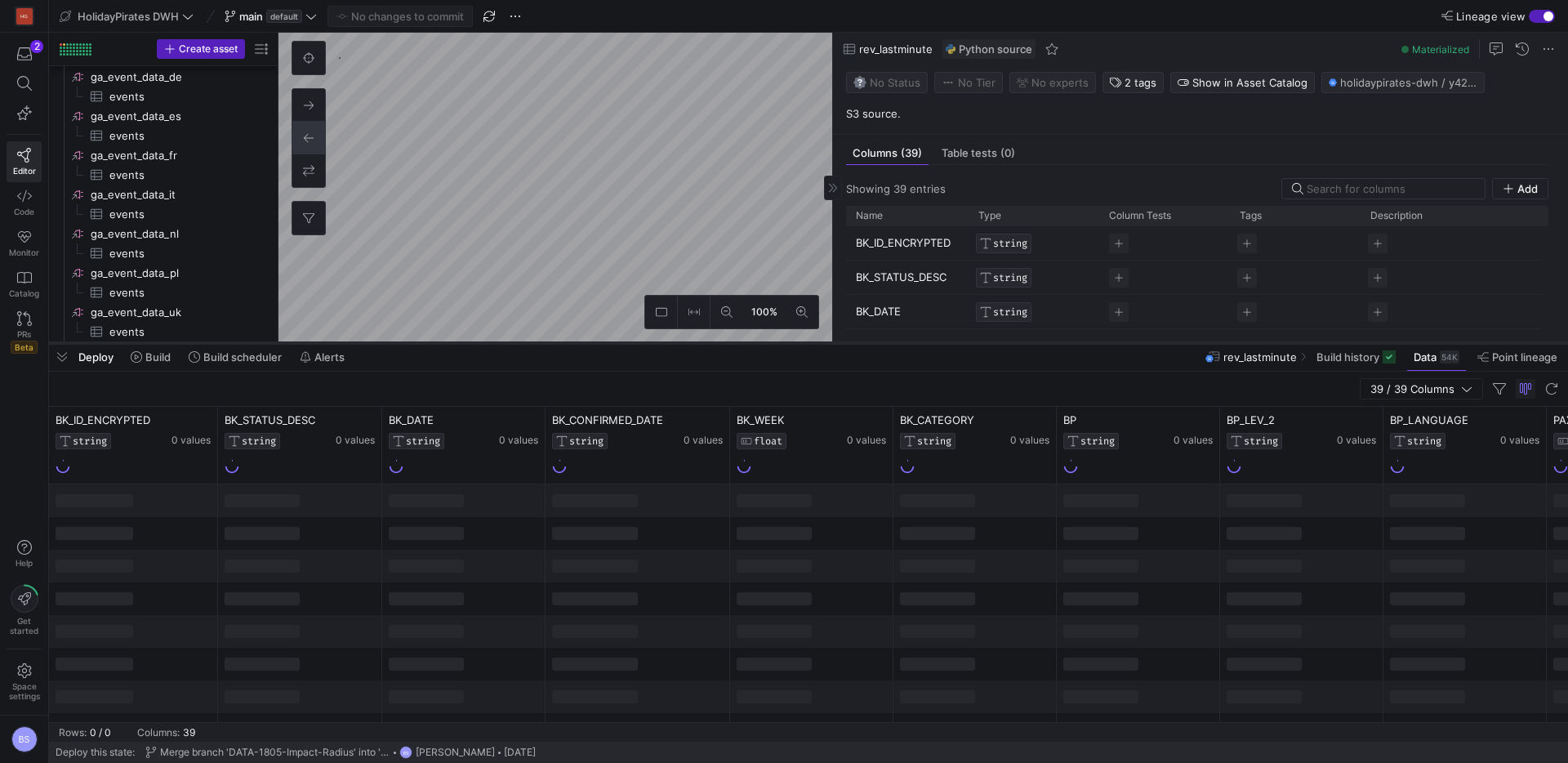
drag, startPoint x: 493, startPoint y: 464, endPoint x: 496, endPoint y: 343, distance: 121.0
click at [496, 343] on div at bounding box center [809, 342] width 1519 height 7
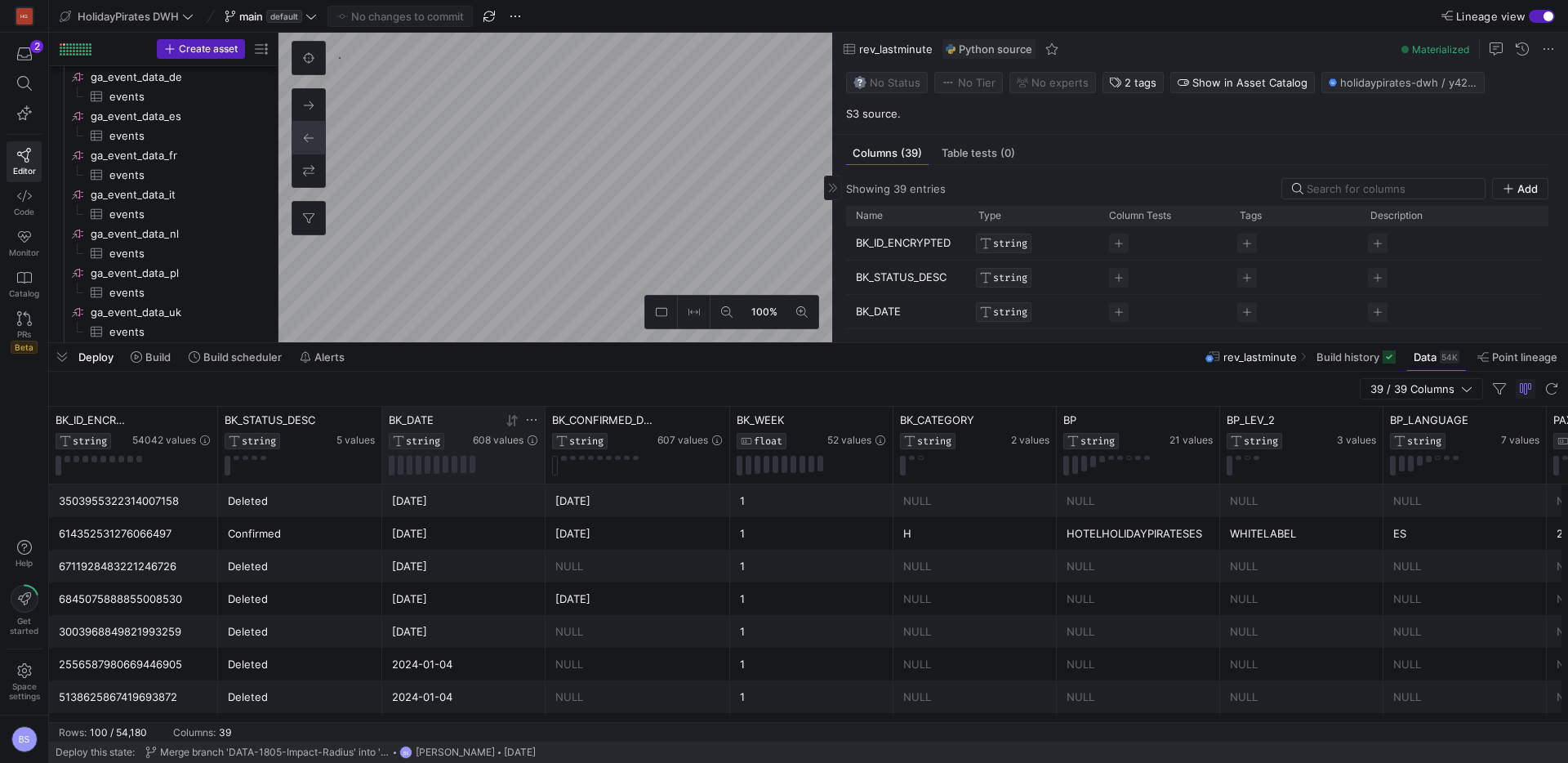
click at [516, 417] on icon at bounding box center [514, 420] width 6 height 11
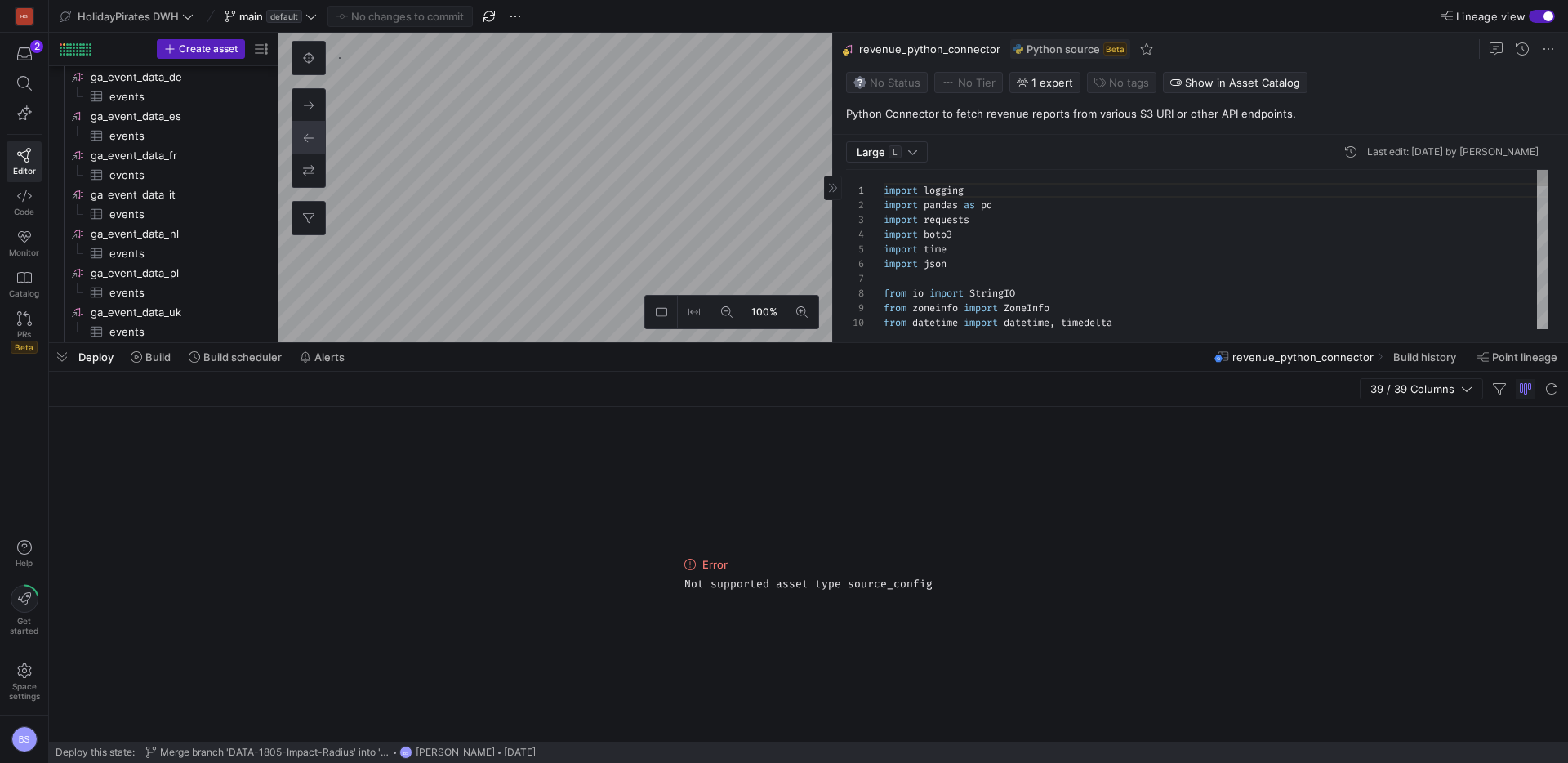
scroll to position [1998, 0]
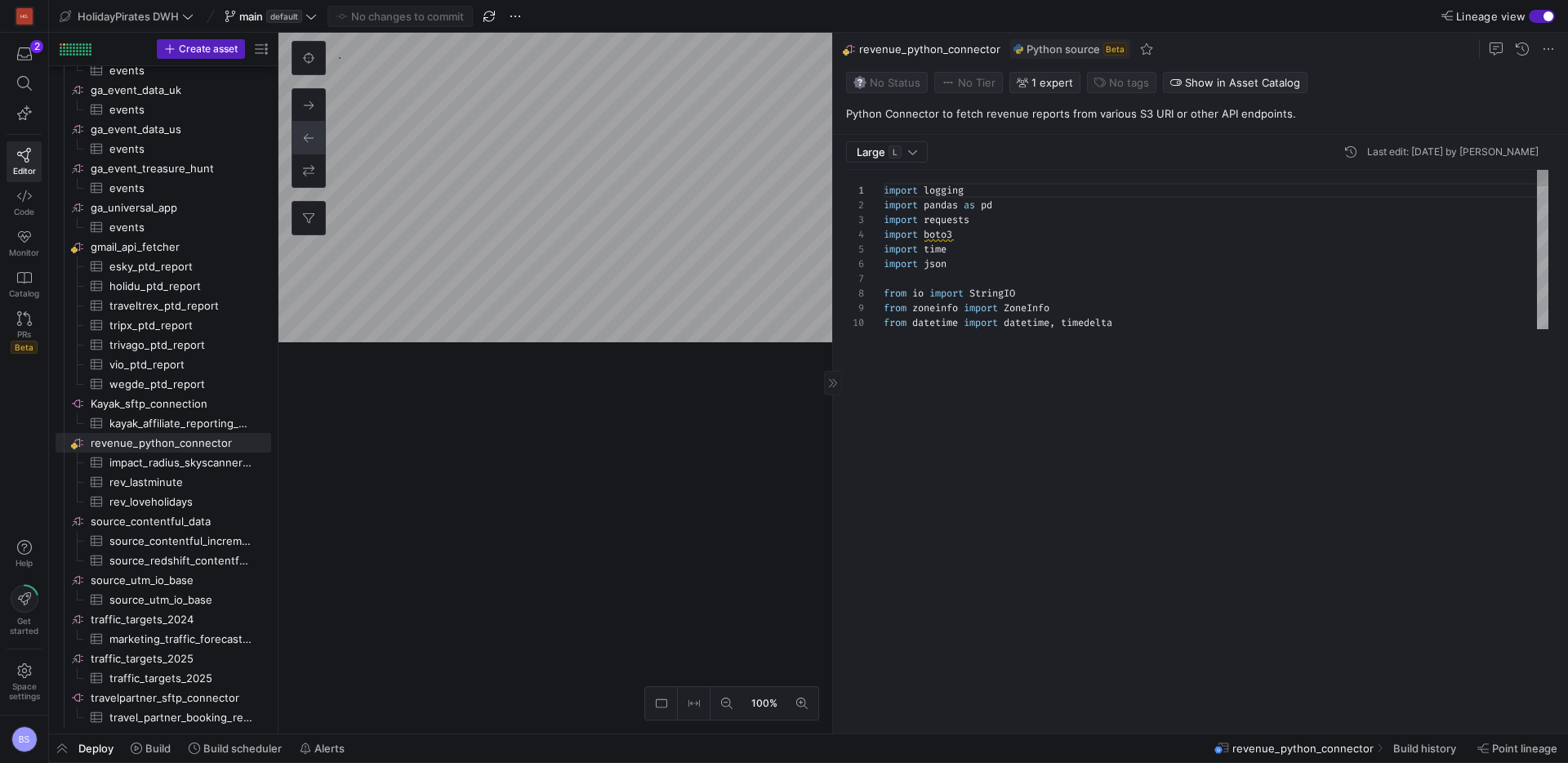
scroll to position [1881, 0]
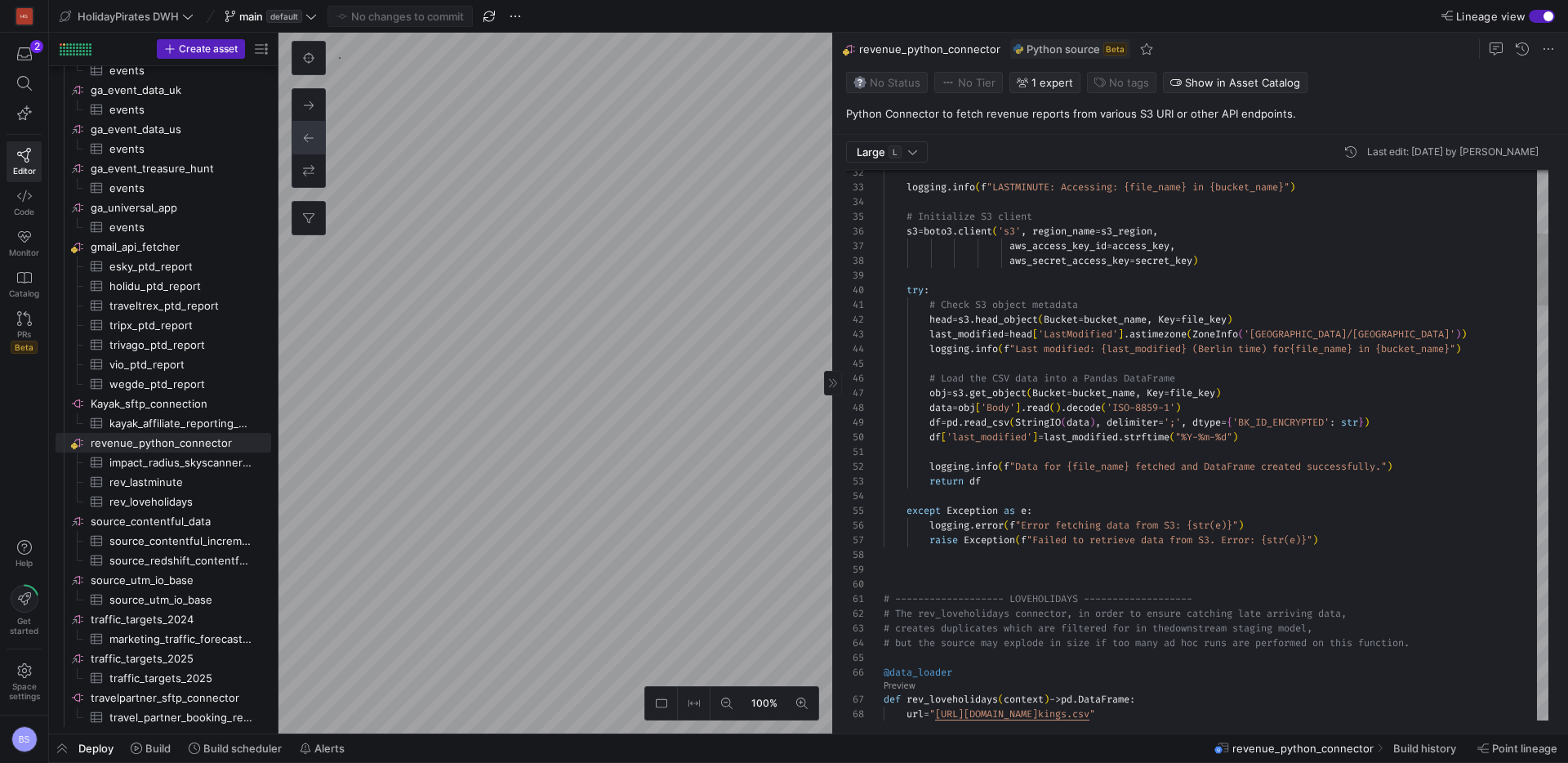
type textarea "[DOMAIN_NAME](f"Data for {file_name} fetched and DataFrame created successfully…"
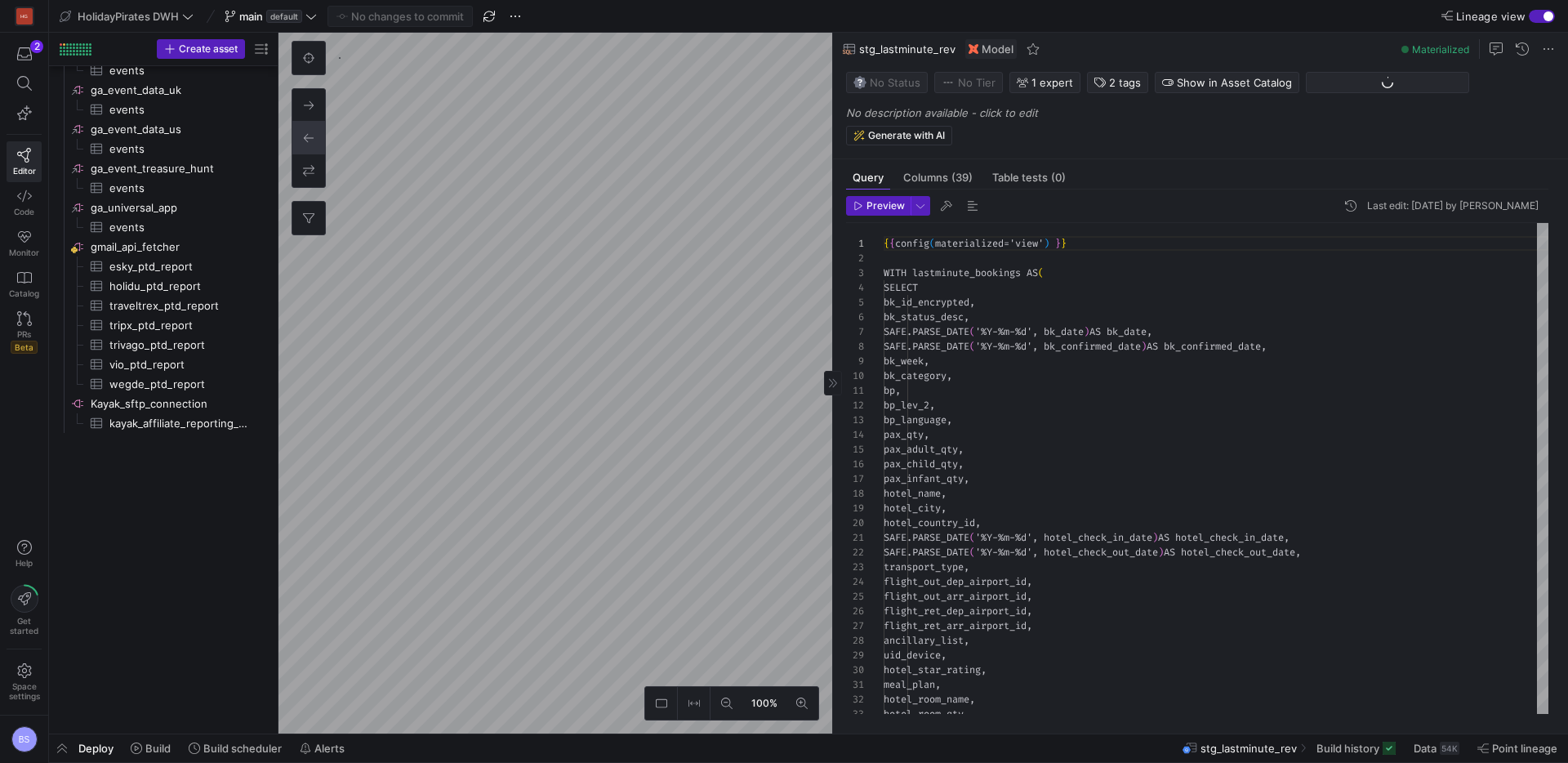
scroll to position [588, 0]
